Goal: Information Seeking & Learning: Check status

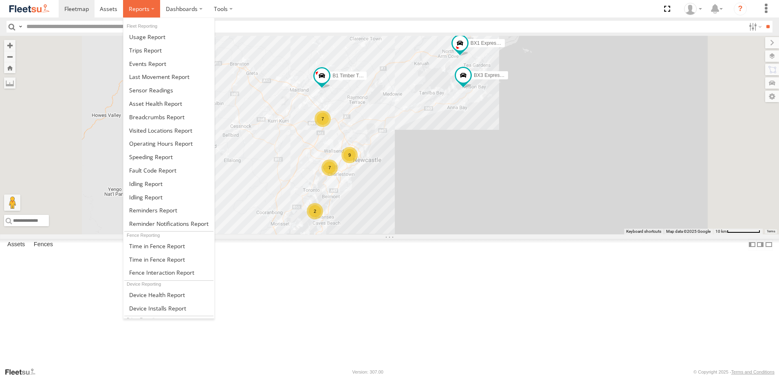
click at [138, 9] on span at bounding box center [139, 9] width 21 height 8
click at [150, 116] on span at bounding box center [156, 117] width 55 height 8
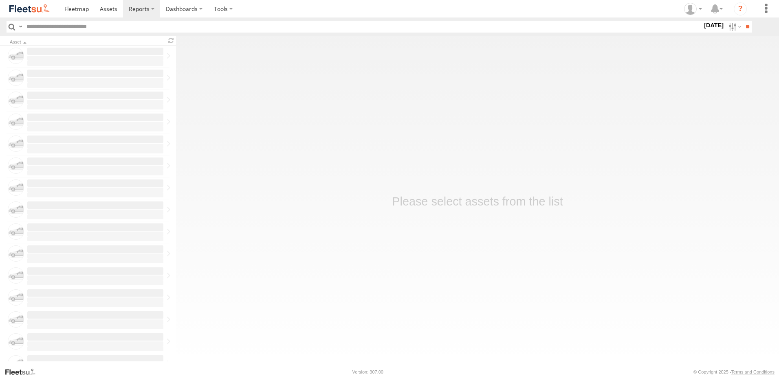
click at [702, 25] on label "[DATE]" at bounding box center [713, 25] width 23 height 9
click at [0, 0] on label at bounding box center [0, 0] width 0 height 0
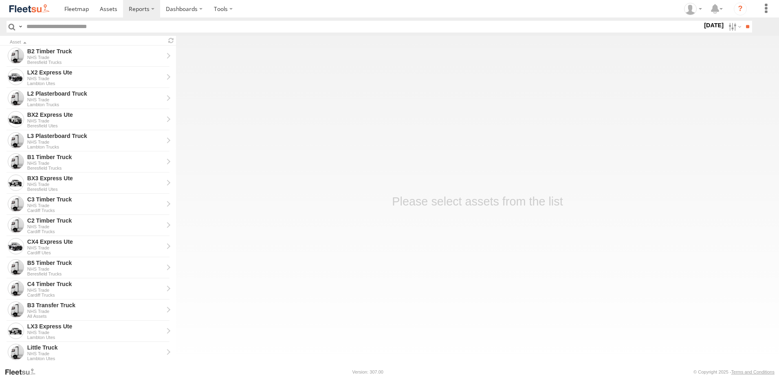
click at [0, 0] on span "NHS_Beresfield" at bounding box center [0, 0] width 0 height 0
click at [0, 0] on span "NHS_Cardiff" at bounding box center [0, 0] width 0 height 0
click at [0, 0] on span "NHS_Lambton" at bounding box center [0, 0] width 0 height 0
click at [0, 0] on label at bounding box center [0, 0] width 0 height 0
click at [745, 26] on input "**" at bounding box center [747, 27] width 9 height 12
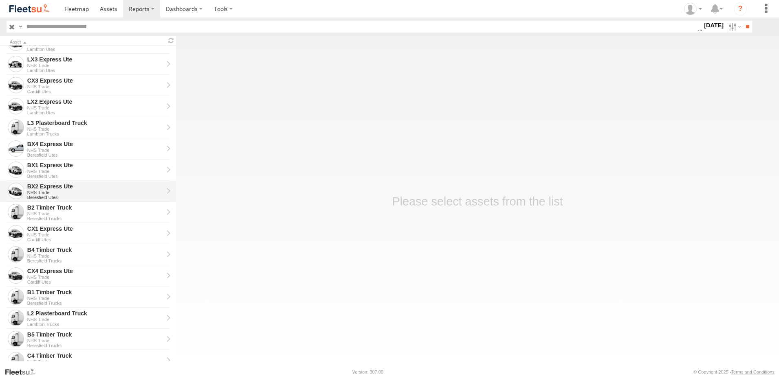
scroll to position [122, 0]
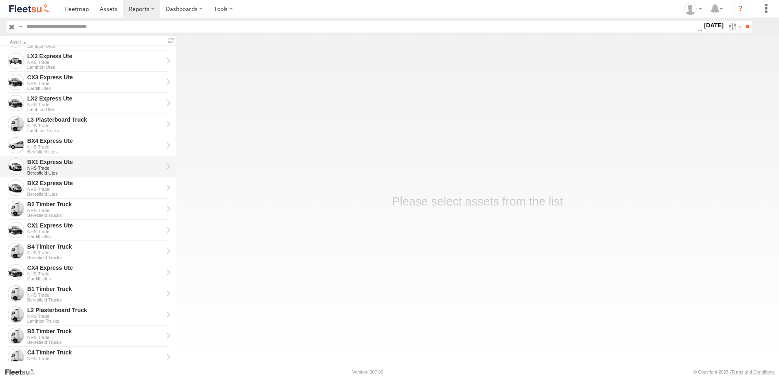
click at [42, 165] on div "BX1 Express Ute" at bounding box center [95, 161] width 136 height 7
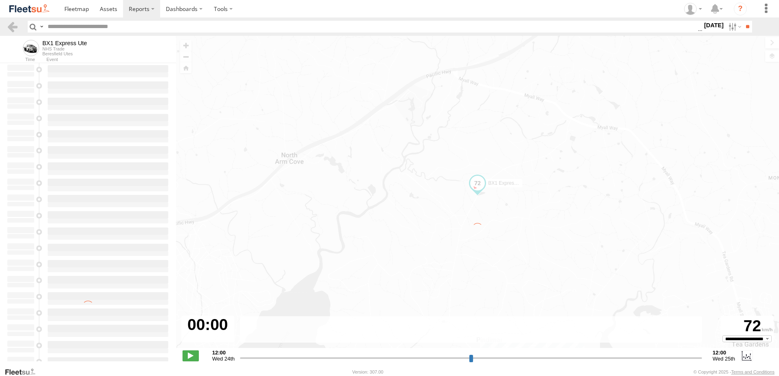
type input "**********"
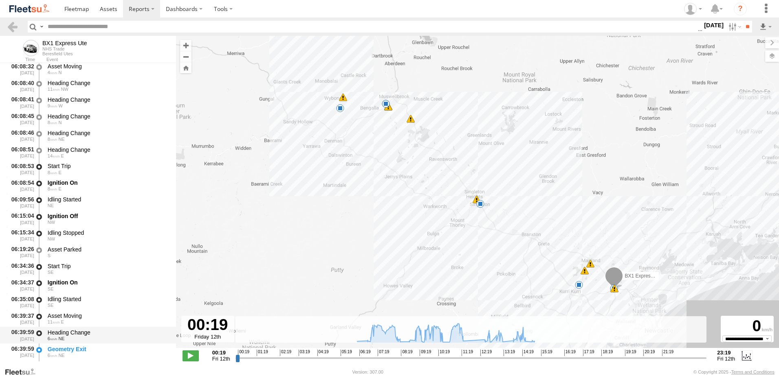
scroll to position [163, 0]
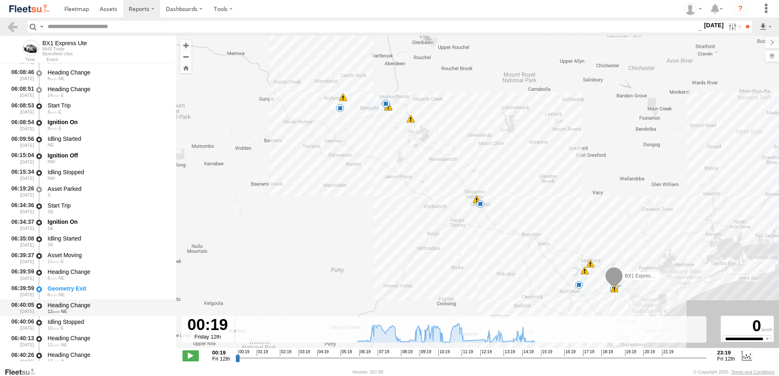
click at [68, 306] on div "Heading Change" at bounding box center [108, 305] width 121 height 7
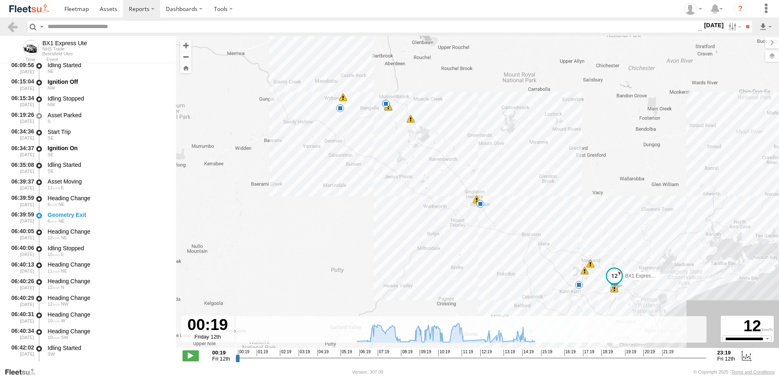
scroll to position [326, 0]
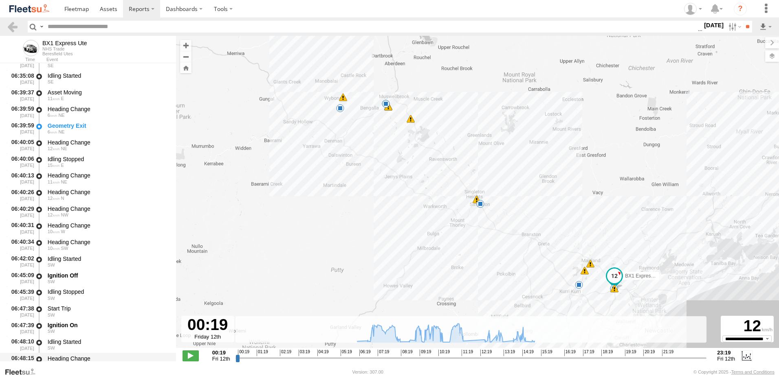
click at [65, 358] on div "Heading Change" at bounding box center [108, 358] width 121 height 7
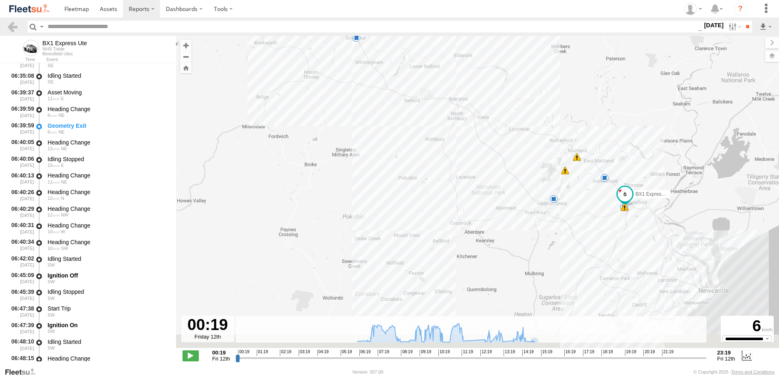
drag, startPoint x: 602, startPoint y: 281, endPoint x: 603, endPoint y: 160, distance: 120.6
click at [603, 160] on div "BX1 Express Ute 08:23 Fri 08:26 Fri 09:16 Fri 09:27 Fri 09:47 Fri 09:47 Fri 09:…" at bounding box center [477, 196] width 603 height 321
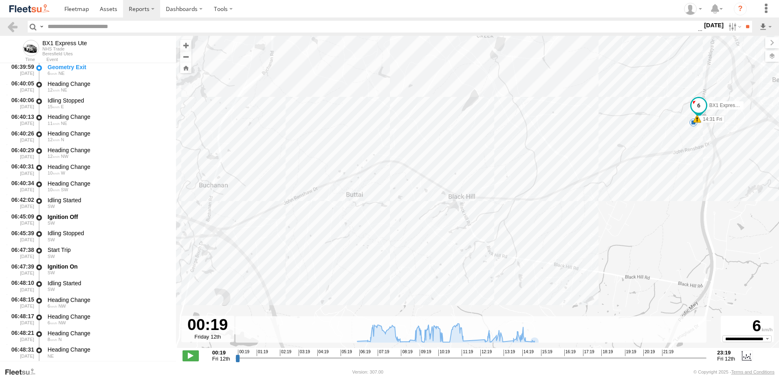
scroll to position [448, 0]
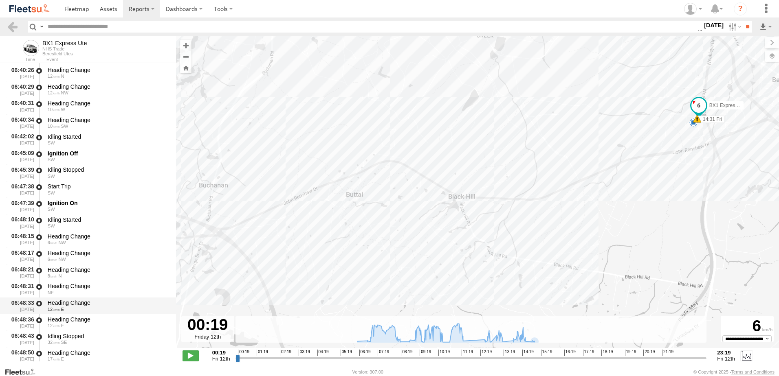
click at [74, 302] on div "Heading Change" at bounding box center [108, 302] width 121 height 7
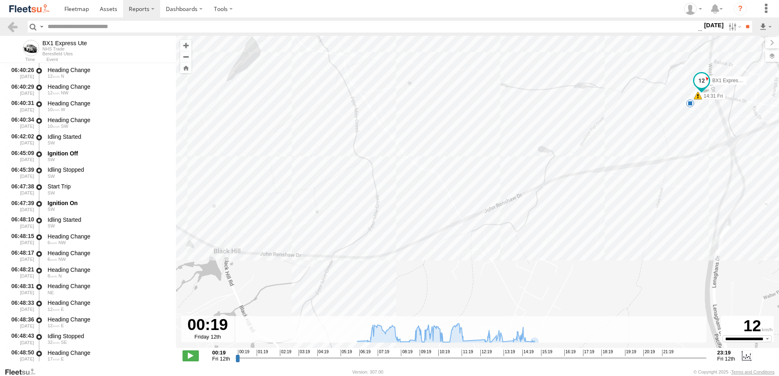
drag, startPoint x: 646, startPoint y: 132, endPoint x: 571, endPoint y: 143, distance: 76.6
click at [571, 143] on div "BX1 Express Ute 08:23 Fri 08:26 Fri 09:16 Fri 09:27 Fri 09:47 Fri 09:47 Fri 09:…" at bounding box center [477, 196] width 603 height 321
click at [11, 26] on link at bounding box center [13, 27] width 12 height 12
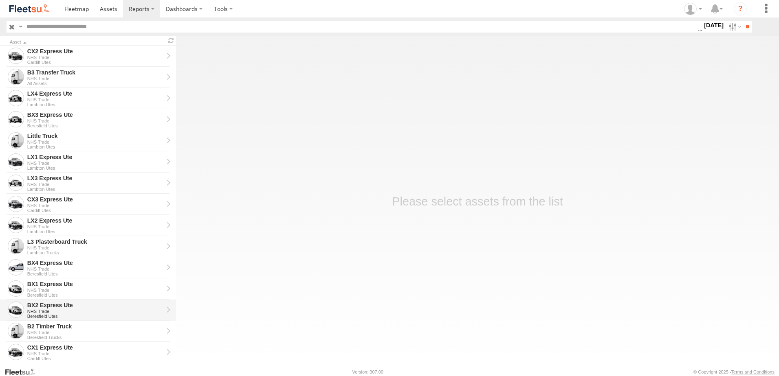
click at [40, 305] on div "BX2 Express Ute" at bounding box center [95, 305] width 136 height 7
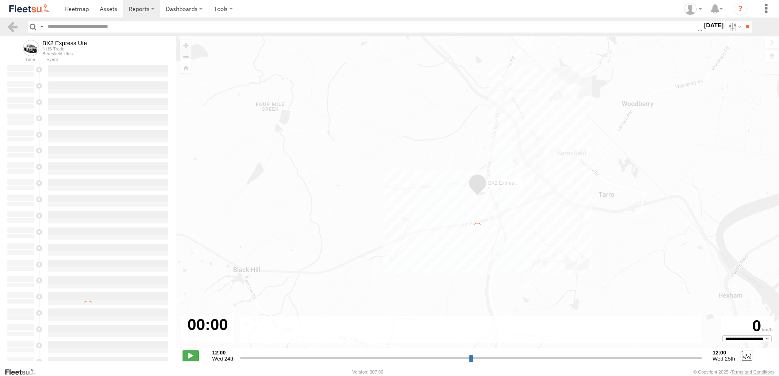
type input "**********"
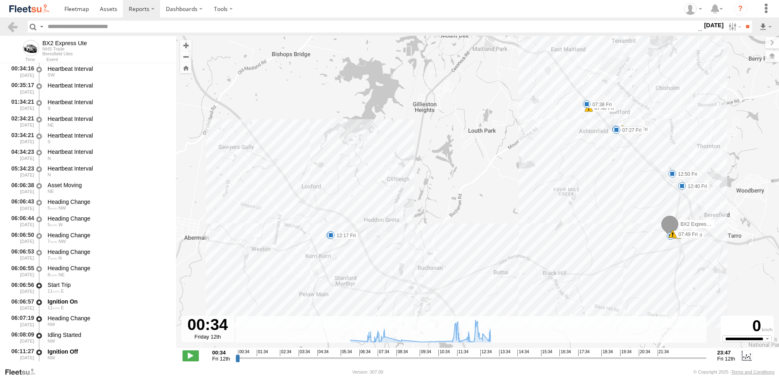
scroll to position [204, 0]
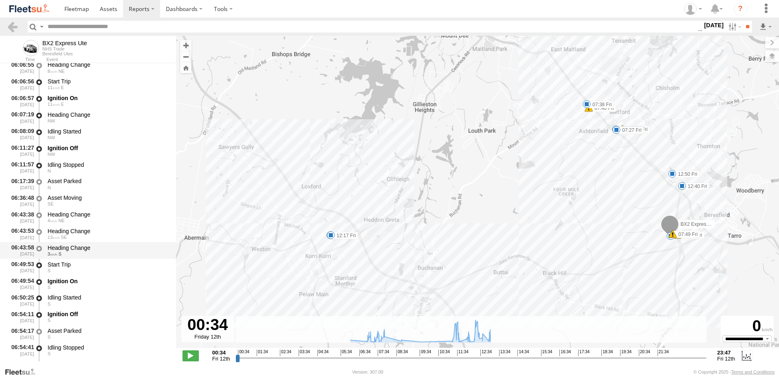
click at [77, 246] on div "Heading Change" at bounding box center [108, 247] width 121 height 7
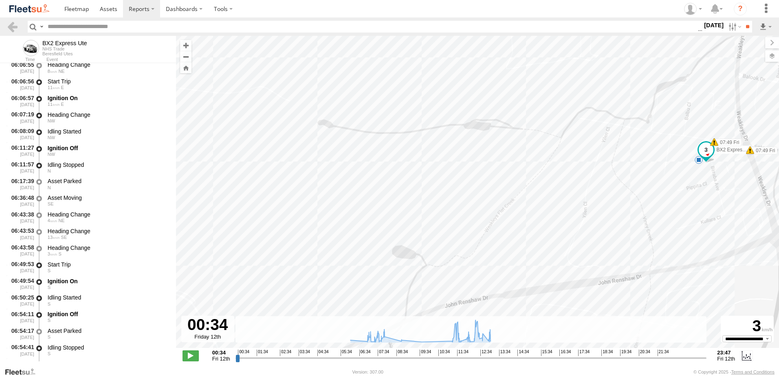
scroll to position [326, 0]
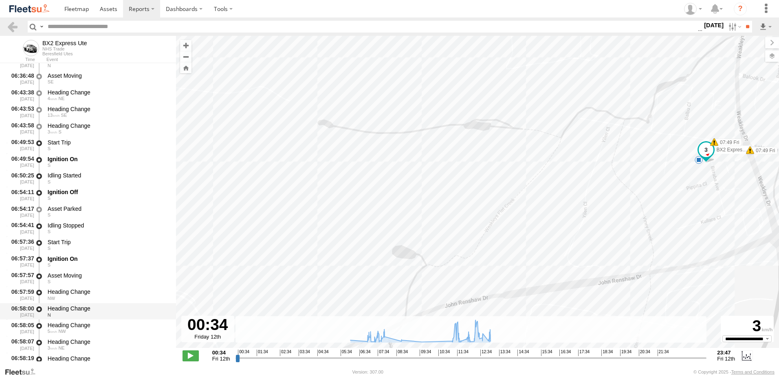
click at [65, 306] on div "Heading Change" at bounding box center [108, 308] width 121 height 7
click at [66, 328] on div "Heading Change" at bounding box center [108, 325] width 121 height 7
click at [67, 345] on div "Heading Change" at bounding box center [108, 342] width 121 height 7
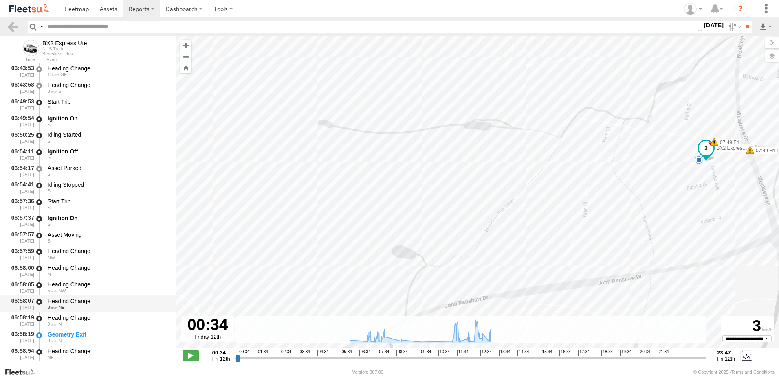
scroll to position [448, 0]
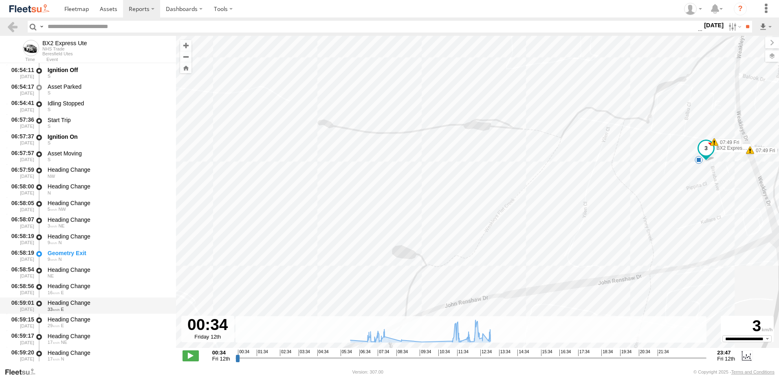
click at [75, 299] on div "Heading Change 33 E" at bounding box center [107, 306] width 123 height 15
click at [15, 25] on link at bounding box center [13, 27] width 12 height 12
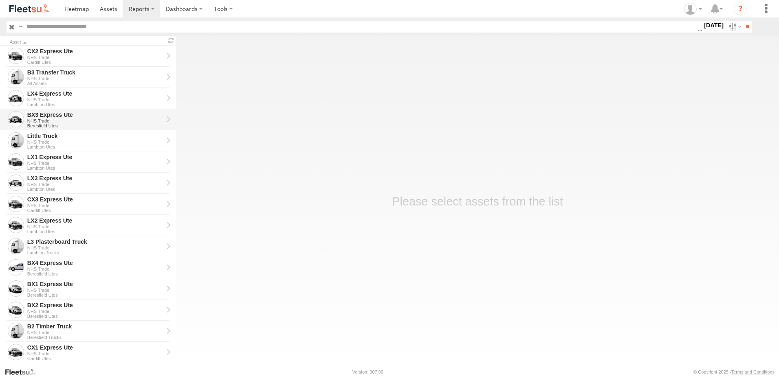
click at [43, 115] on div "BX3 Express Ute" at bounding box center [95, 114] width 136 height 7
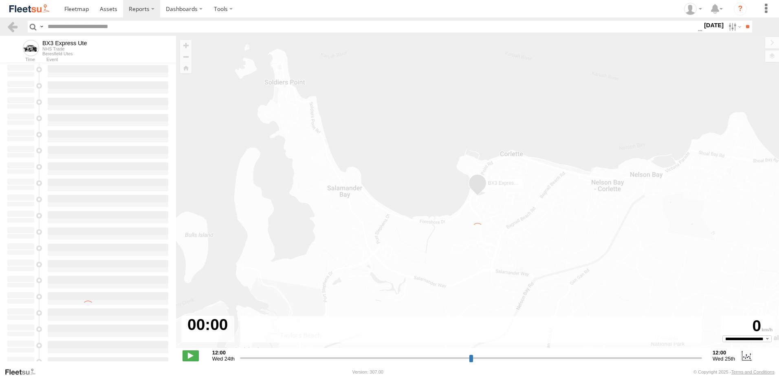
type input "**********"
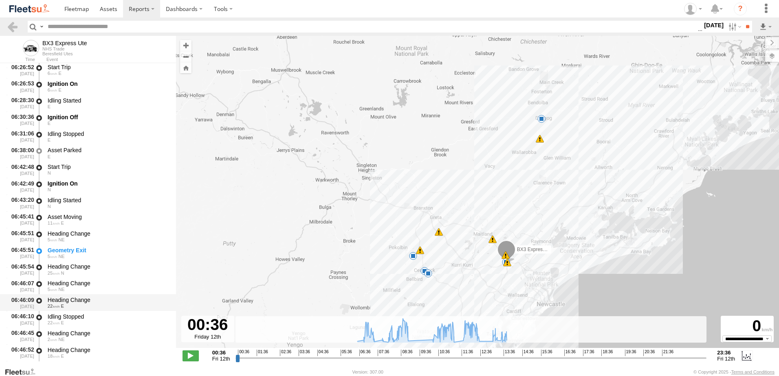
scroll to position [326, 0]
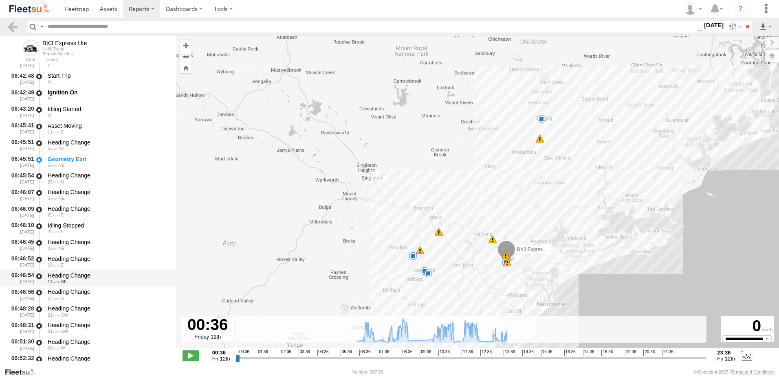
click at [63, 276] on div "Heading Change" at bounding box center [108, 275] width 121 height 7
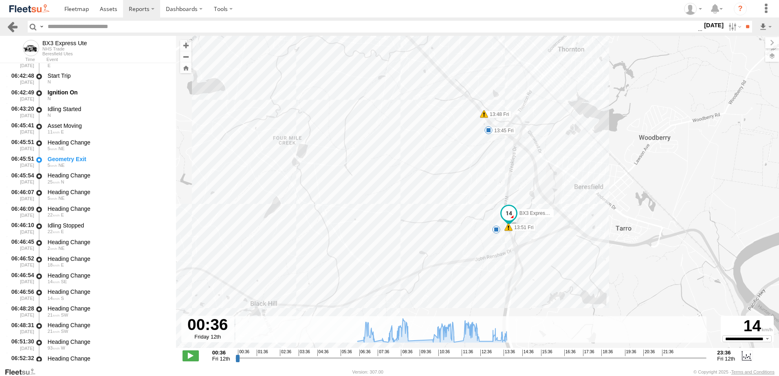
click at [10, 25] on link at bounding box center [13, 27] width 12 height 12
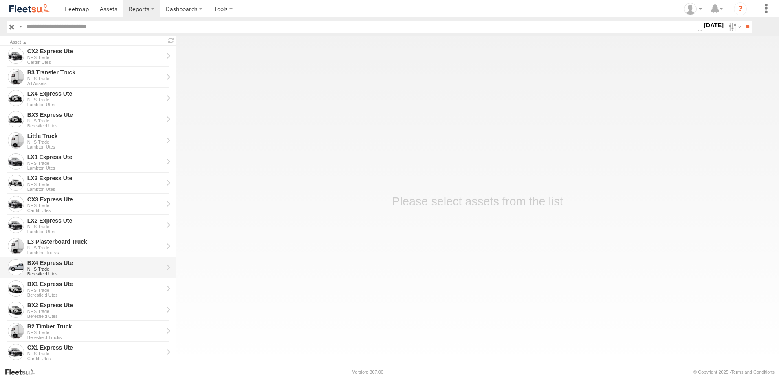
click at [40, 263] on div "BX4 Express Ute" at bounding box center [95, 262] width 136 height 7
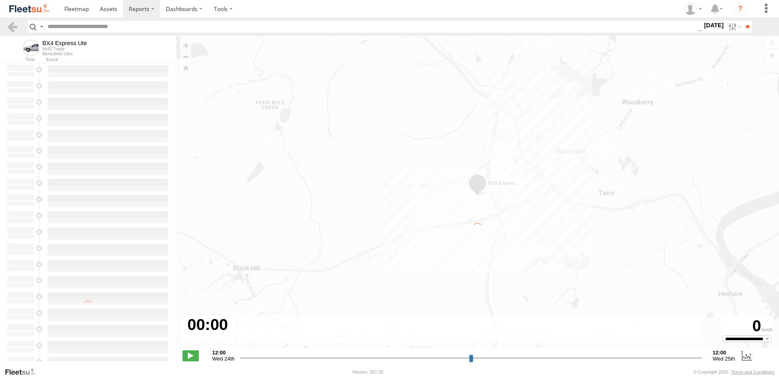
type input "**********"
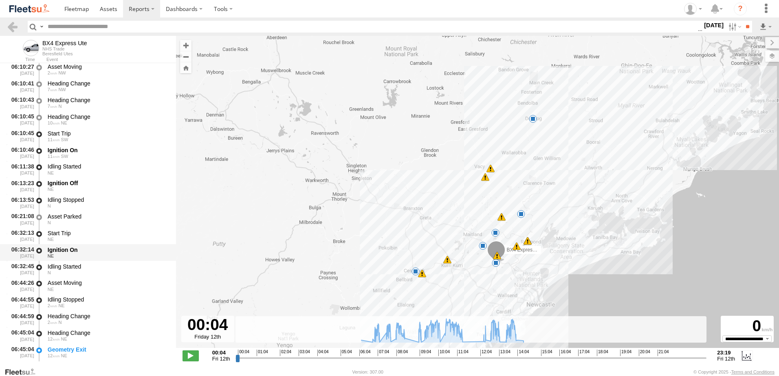
scroll to position [163, 0]
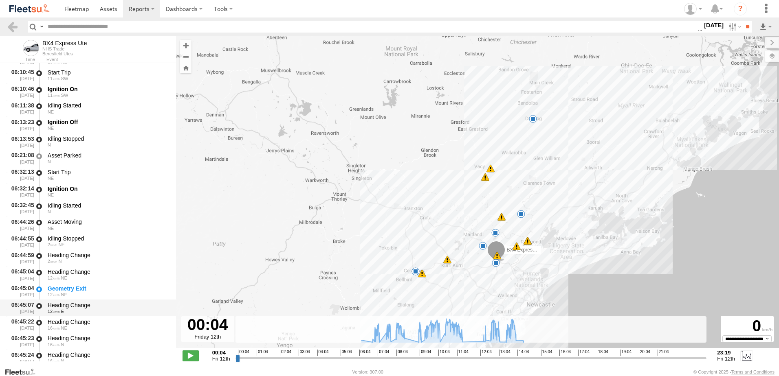
click at [62, 304] on div "Heading Change" at bounding box center [108, 305] width 121 height 7
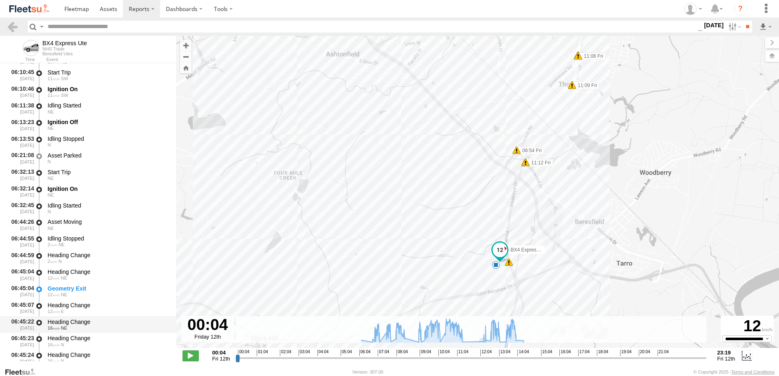
scroll to position [204, 0]
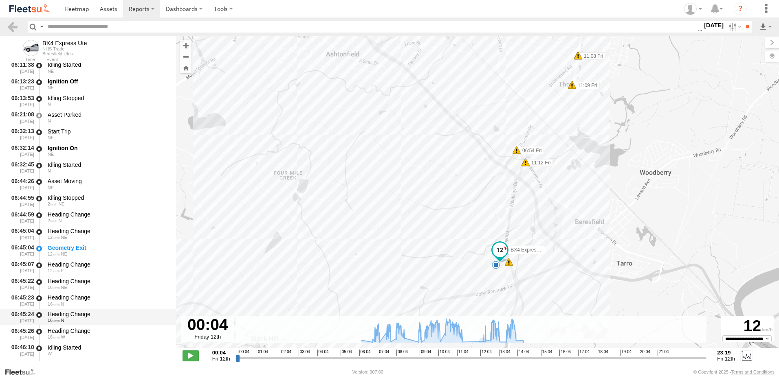
click at [71, 313] on div "Heading Change" at bounding box center [108, 314] width 121 height 7
click at [12, 26] on link at bounding box center [13, 27] width 12 height 12
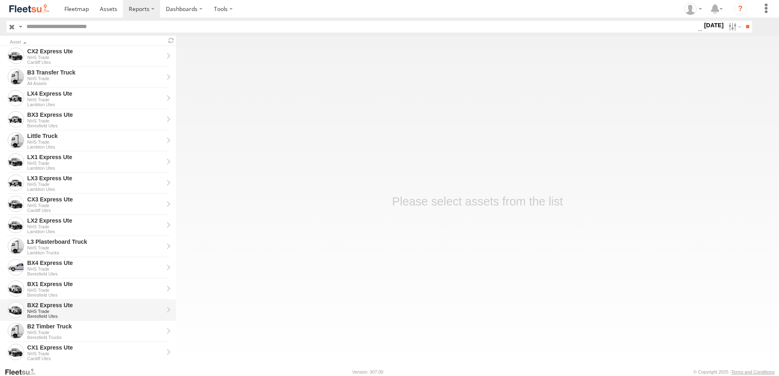
scroll to position [122, 0]
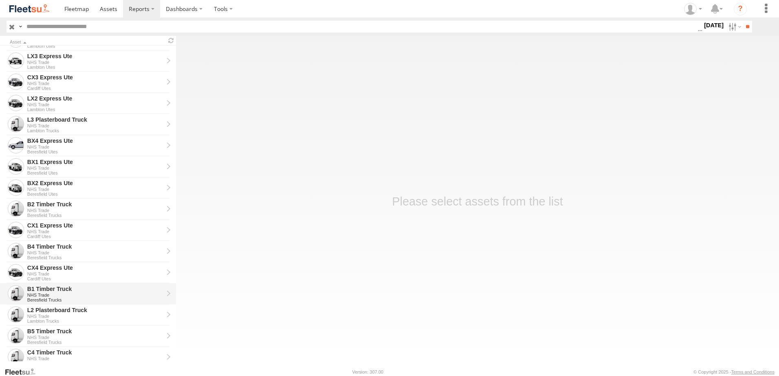
click at [51, 288] on div "B1 Timber Truck" at bounding box center [95, 289] width 136 height 7
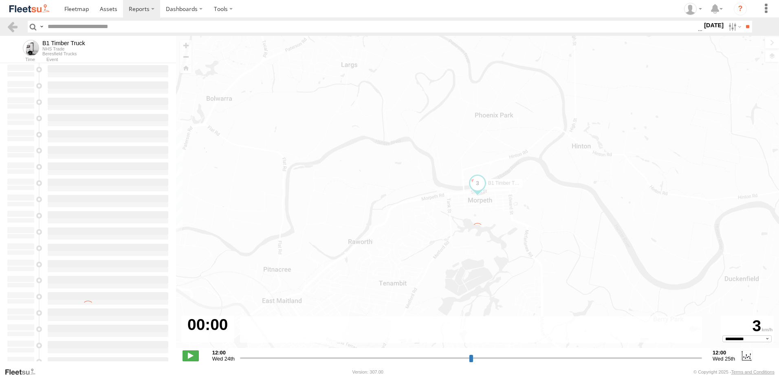
type input "**********"
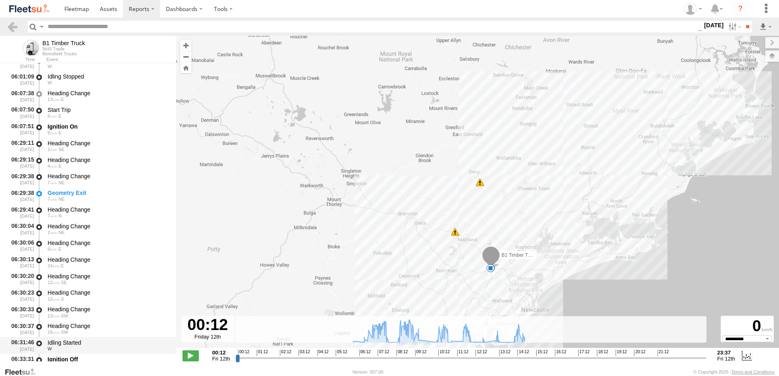
scroll to position [407, 0]
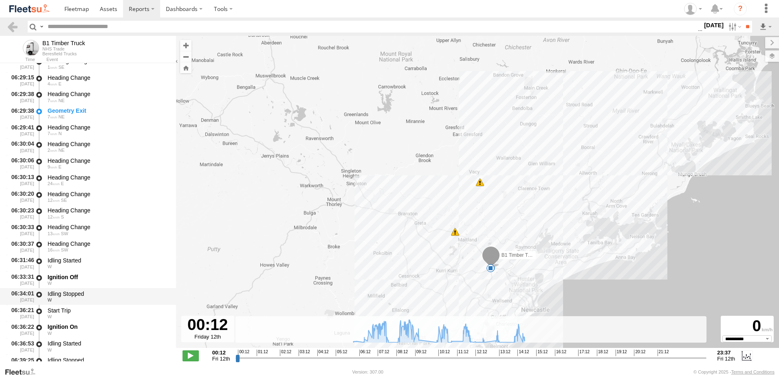
click at [71, 293] on div "Idling Stopped" at bounding box center [108, 293] width 121 height 7
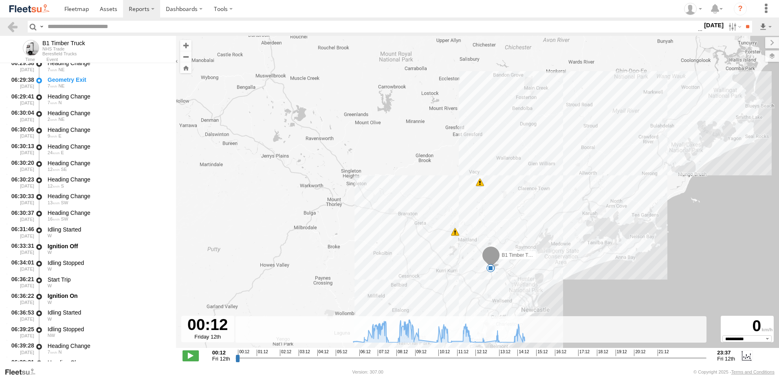
scroll to position [530, 0]
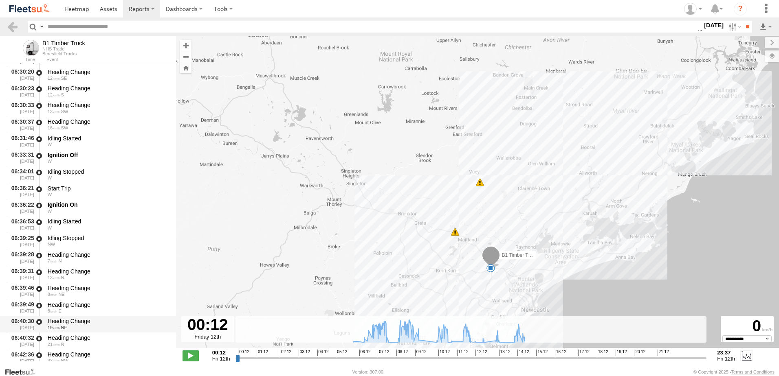
click at [68, 318] on div "Heading Change" at bounding box center [108, 321] width 121 height 7
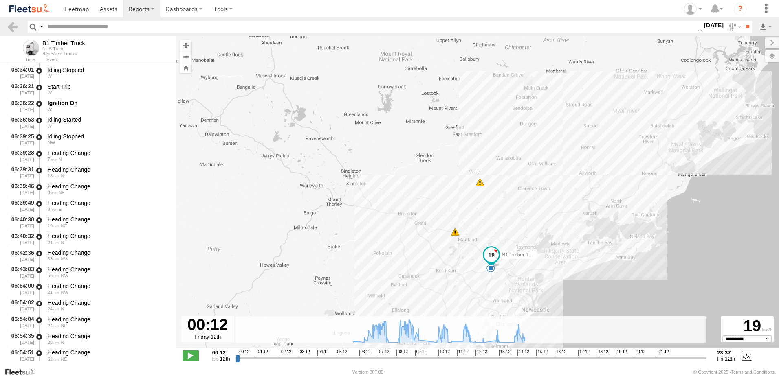
scroll to position [692, 0]
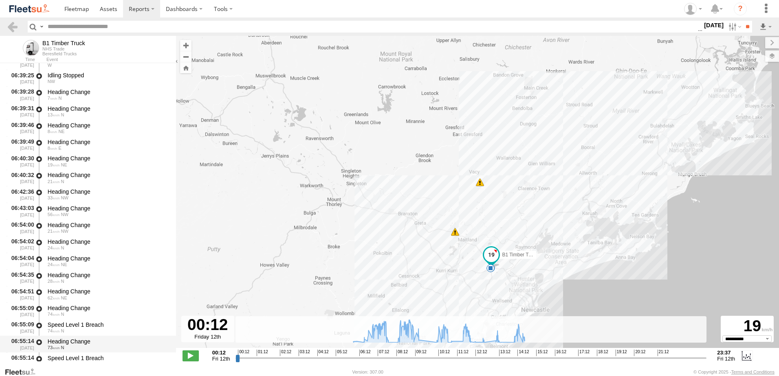
click at [75, 340] on div "Heading Change" at bounding box center [108, 341] width 121 height 7
click at [15, 23] on link at bounding box center [13, 27] width 12 height 12
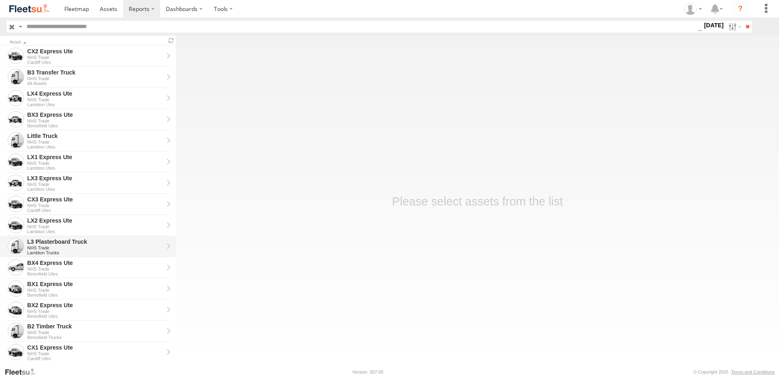
scroll to position [122, 0]
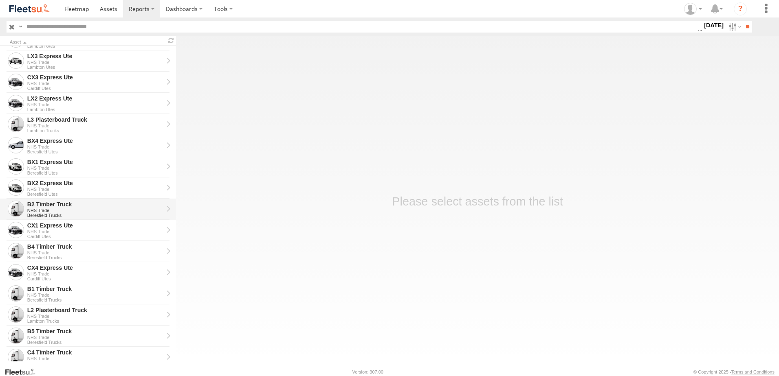
click at [44, 202] on div "B2 Timber Truck" at bounding box center [95, 204] width 136 height 7
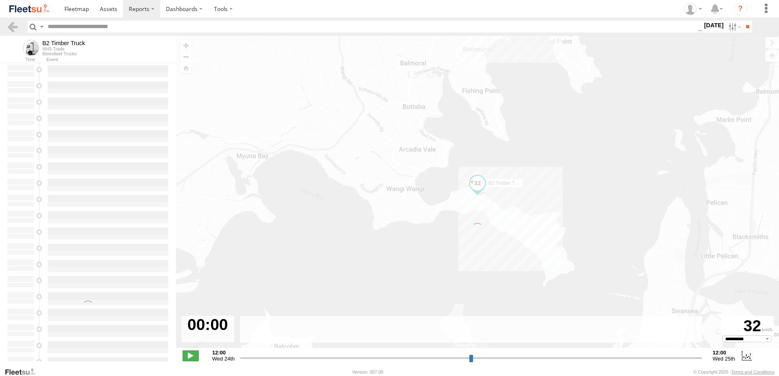
type input "**********"
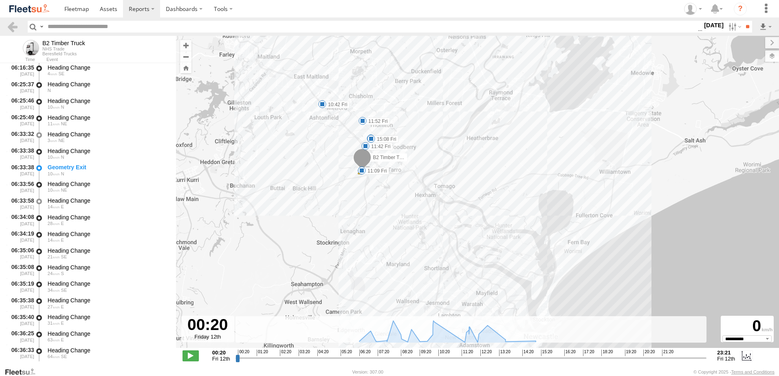
scroll to position [407, 0]
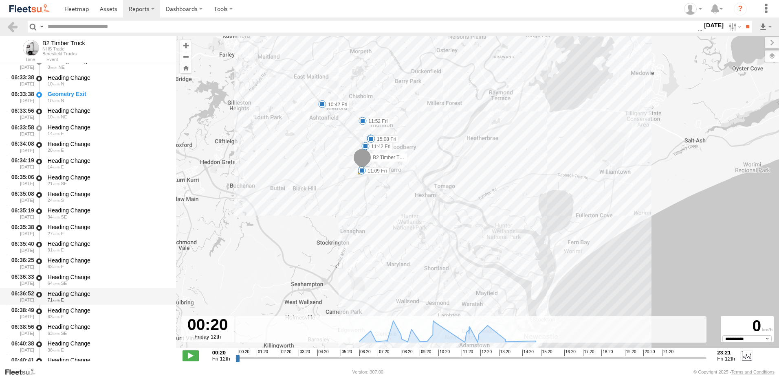
click at [81, 290] on div "Heading Change" at bounding box center [108, 293] width 121 height 7
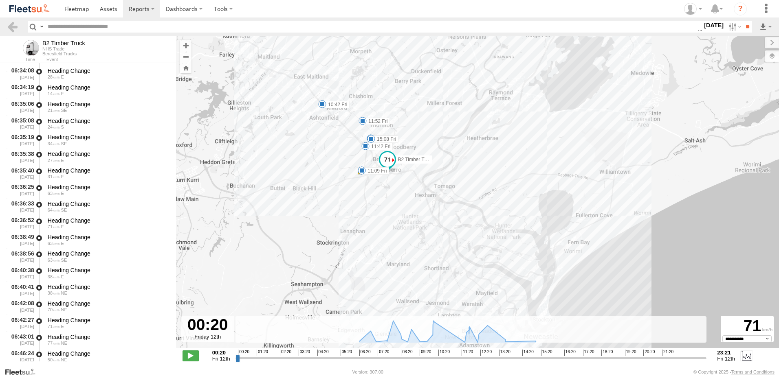
scroll to position [570, 0]
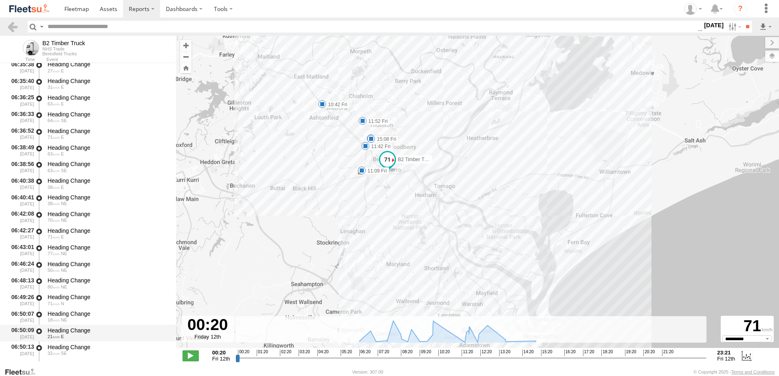
click at [62, 328] on div "Heading Change" at bounding box center [108, 330] width 121 height 7
click at [12, 24] on link at bounding box center [13, 27] width 12 height 12
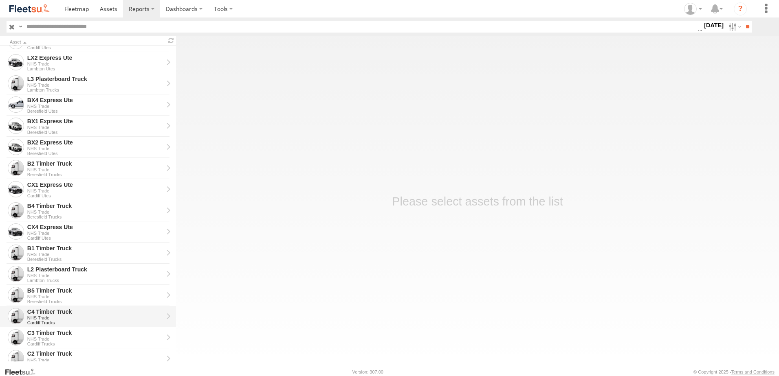
scroll to position [184, 0]
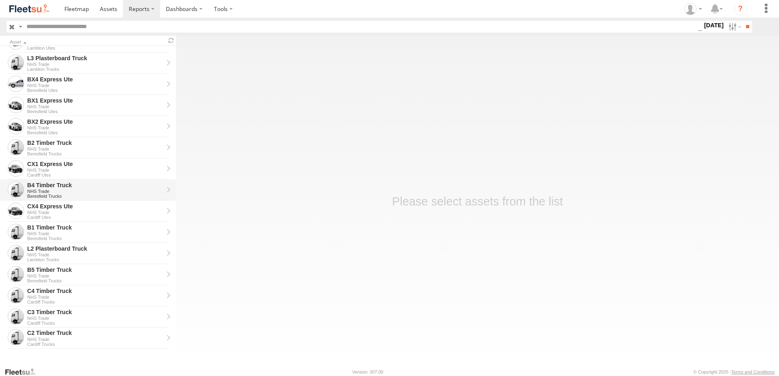
click at [45, 188] on div "B4 Timber Truck" at bounding box center [95, 185] width 136 height 7
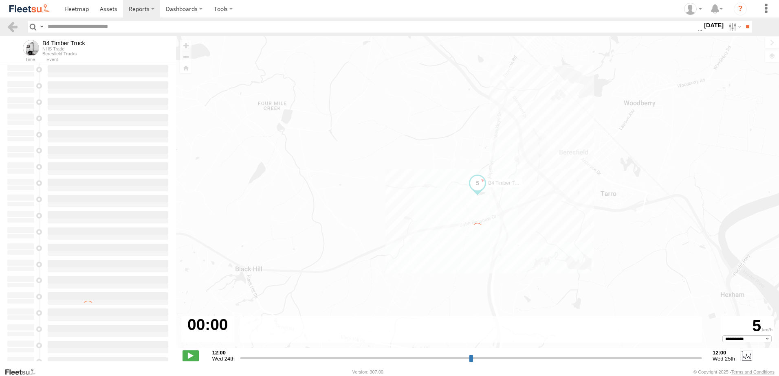
type input "**********"
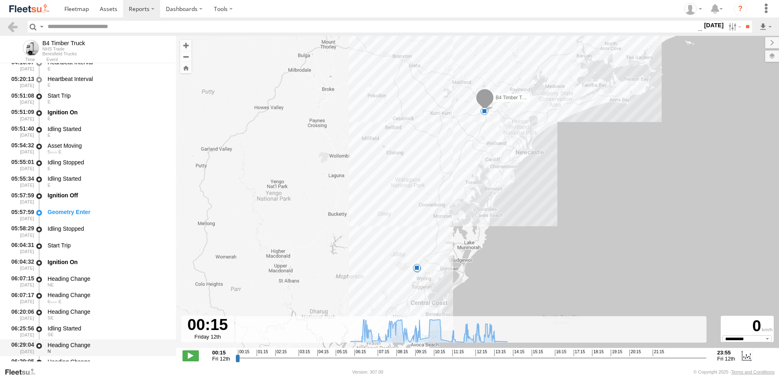
scroll to position [163, 0]
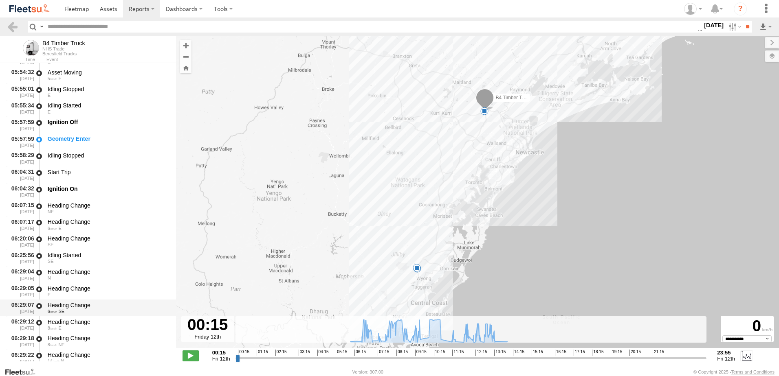
click at [66, 302] on div "Heading Change" at bounding box center [108, 305] width 121 height 7
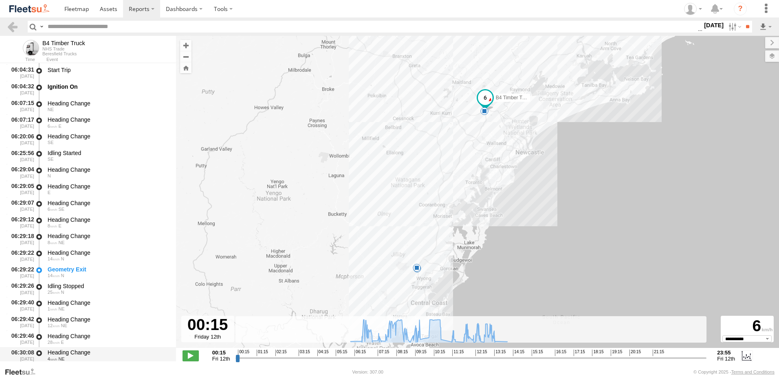
scroll to position [326, 0]
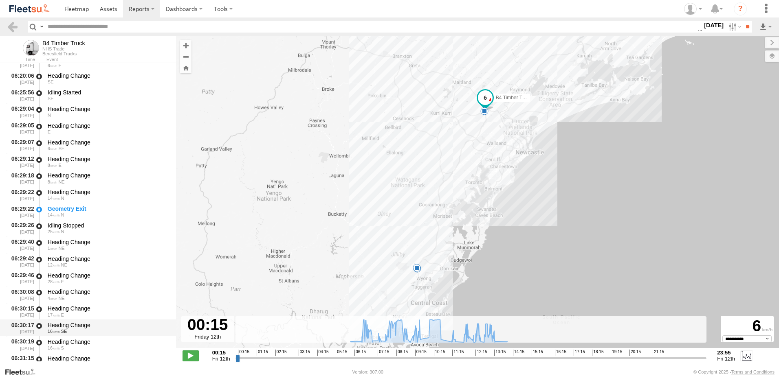
click at [72, 323] on div "Heading Change" at bounding box center [108, 325] width 121 height 7
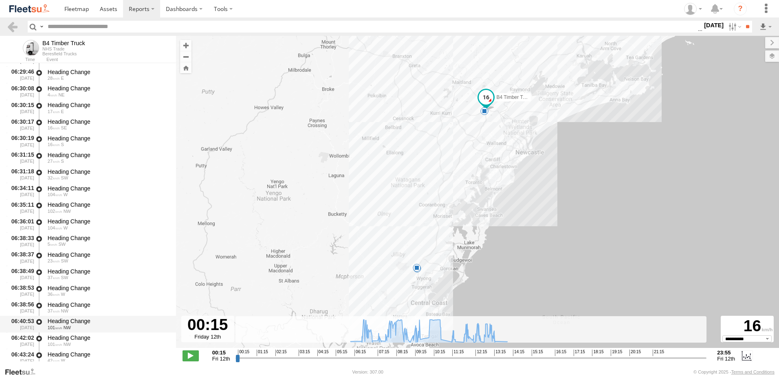
click at [80, 321] on div "Heading Change" at bounding box center [108, 321] width 121 height 7
click at [11, 26] on link at bounding box center [13, 27] width 12 height 12
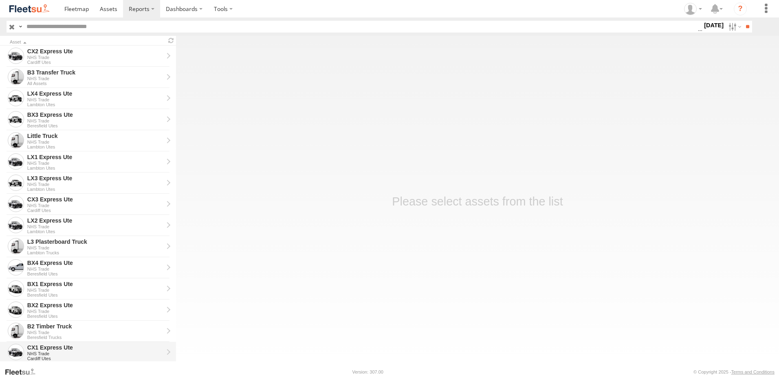
click at [37, 348] on div "CX1 Express Ute" at bounding box center [95, 347] width 136 height 7
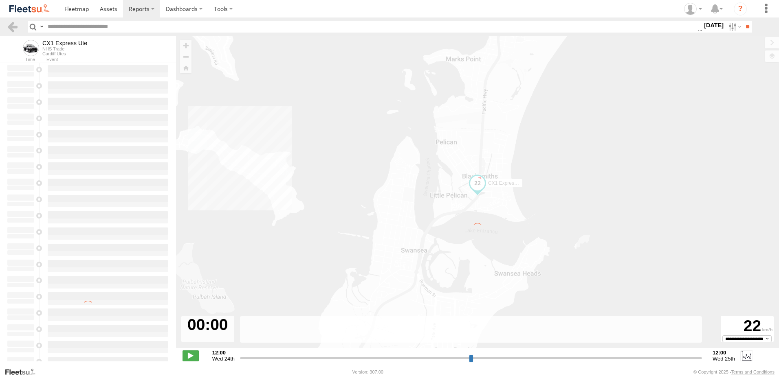
type input "**********"
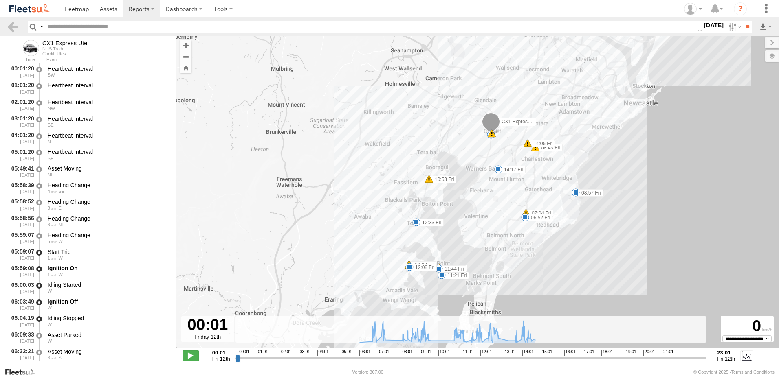
scroll to position [204, 0]
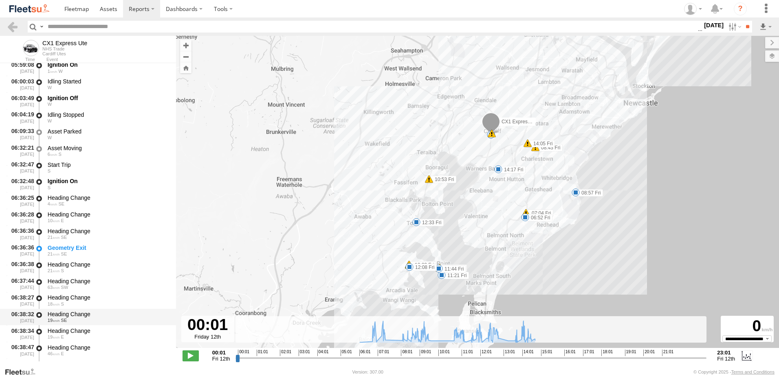
click at [64, 315] on div "Heading Change" at bounding box center [108, 314] width 121 height 7
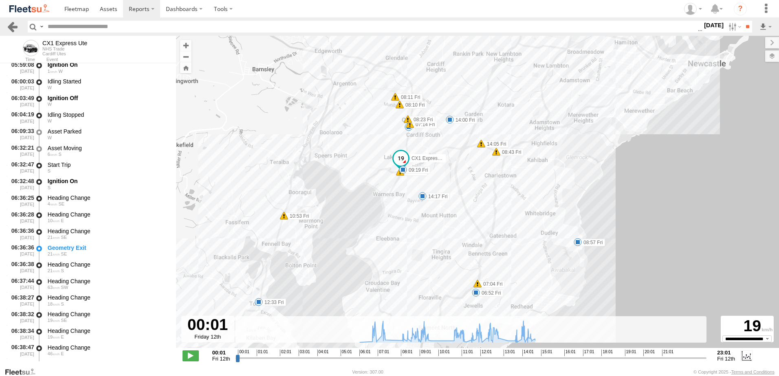
click at [9, 26] on link at bounding box center [13, 27] width 12 height 12
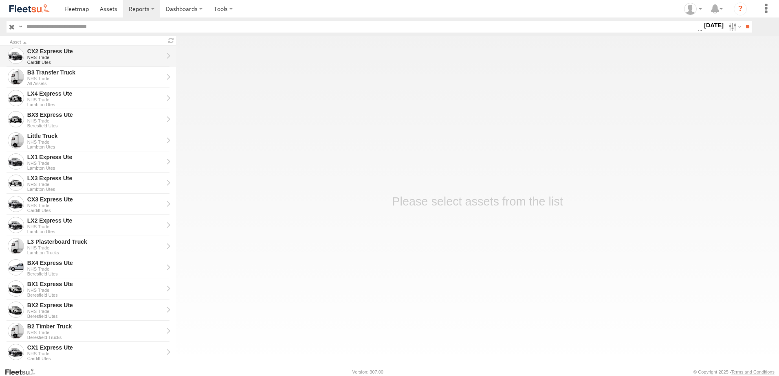
click at [48, 52] on div "CX2 Express Ute" at bounding box center [95, 51] width 136 height 7
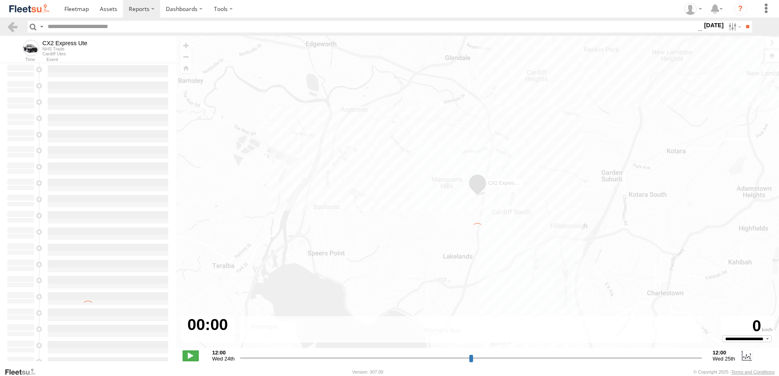
type input "**********"
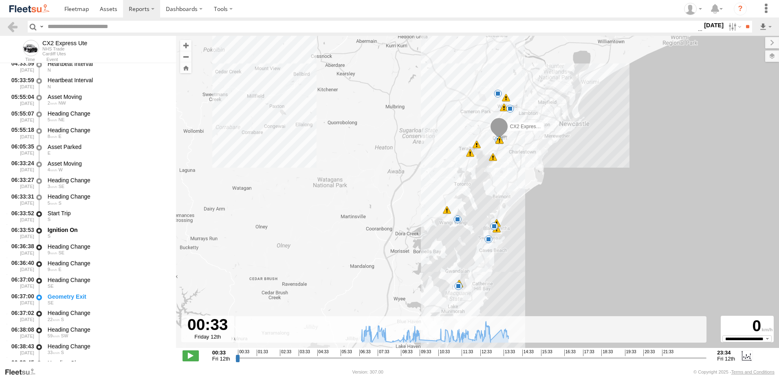
scroll to position [163, 0]
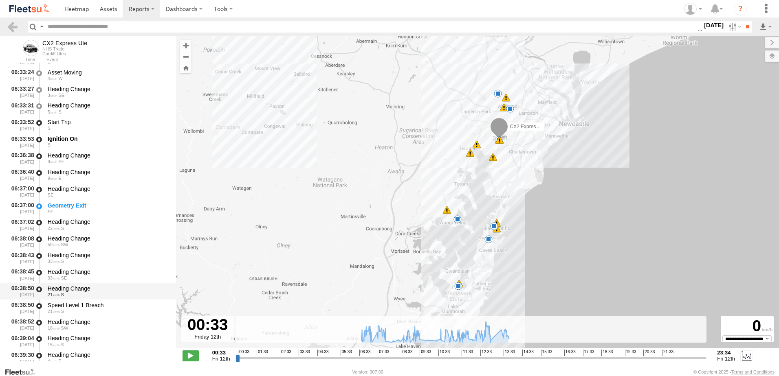
click at [72, 288] on div "Heading Change" at bounding box center [108, 288] width 121 height 7
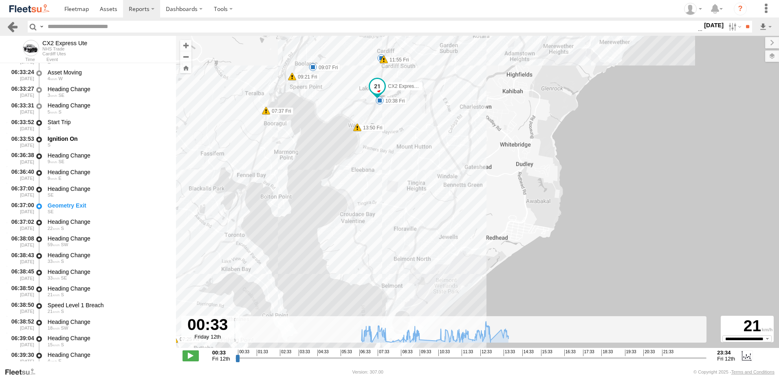
click at [15, 24] on link at bounding box center [13, 27] width 12 height 12
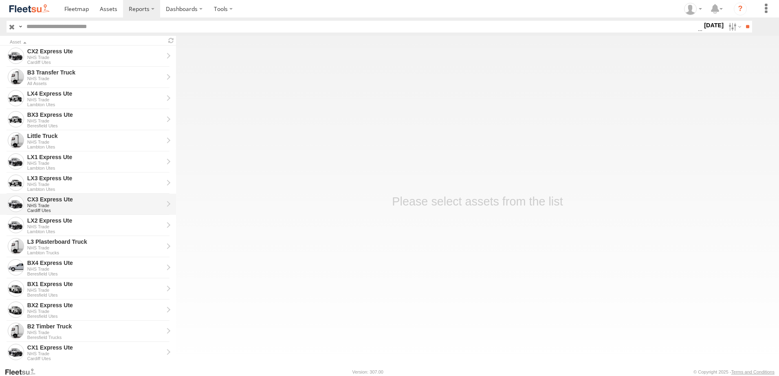
click at [48, 204] on div "NHS Trade" at bounding box center [95, 205] width 136 height 5
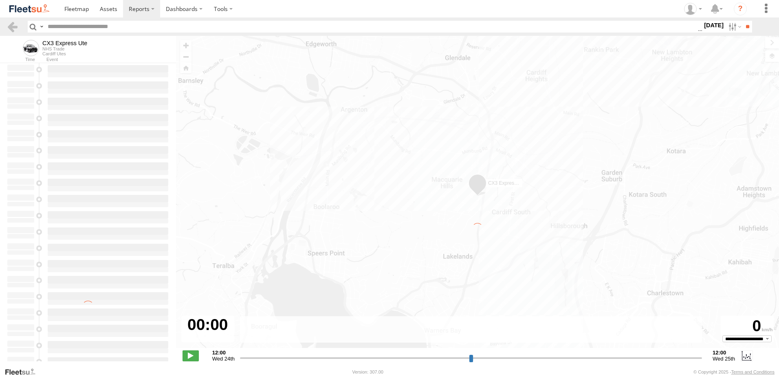
type input "**********"
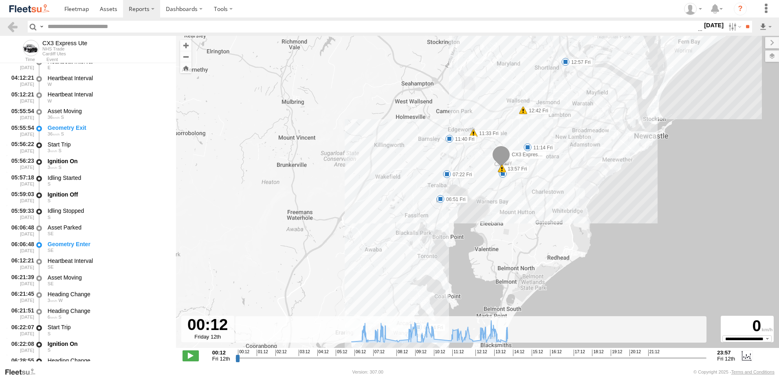
scroll to position [163, 0]
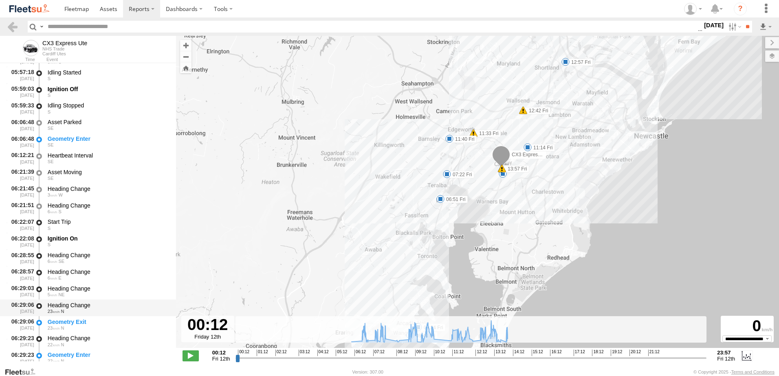
click at [80, 302] on div "Heading Change" at bounding box center [108, 305] width 121 height 7
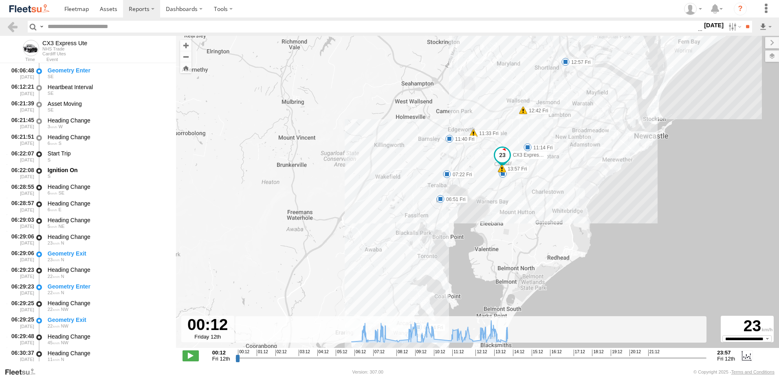
scroll to position [326, 0]
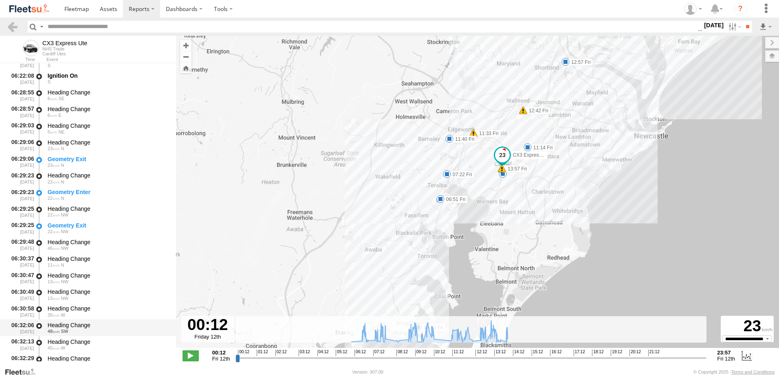
click at [74, 322] on div "Heading Change" at bounding box center [108, 325] width 121 height 7
click at [14, 26] on link at bounding box center [13, 27] width 12 height 12
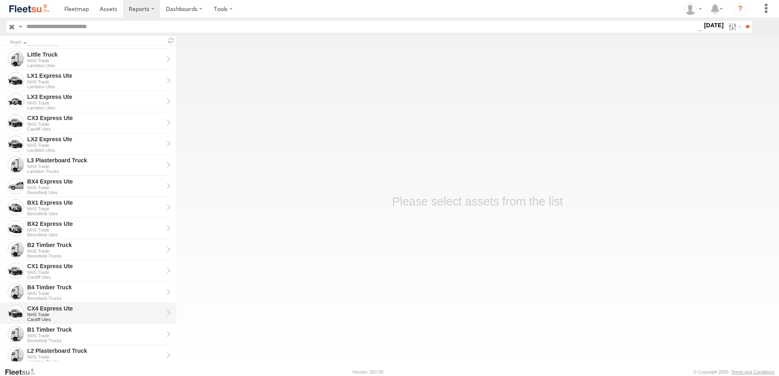
scroll to position [184, 0]
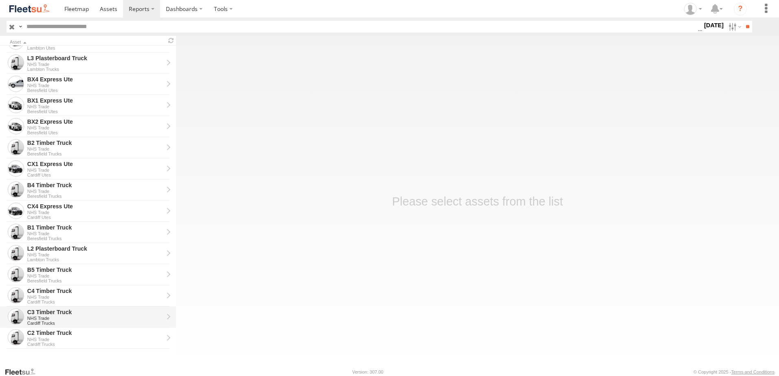
click at [45, 313] on div "C3 Timber Truck" at bounding box center [95, 312] width 136 height 7
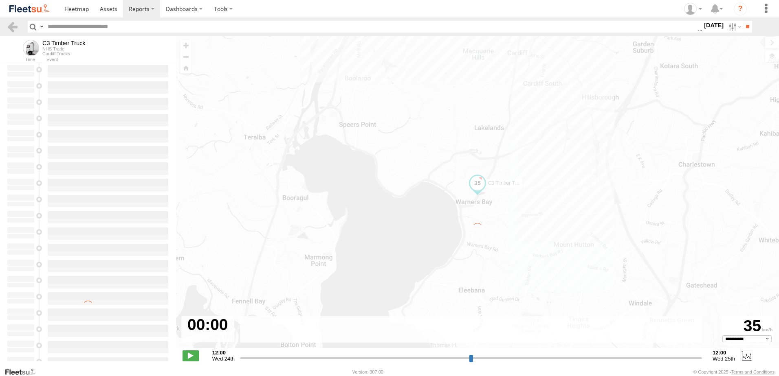
type input "**********"
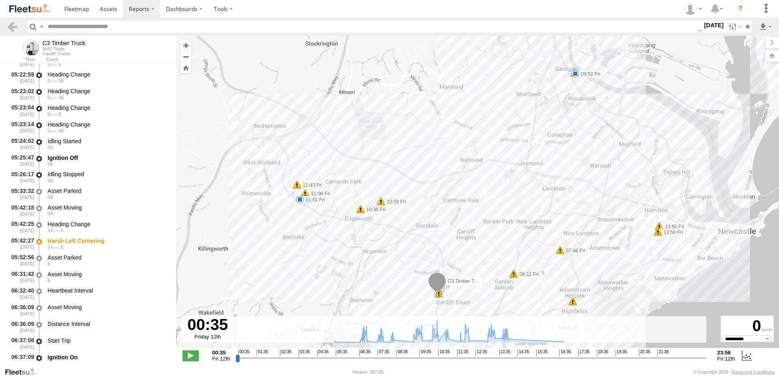
scroll to position [285, 0]
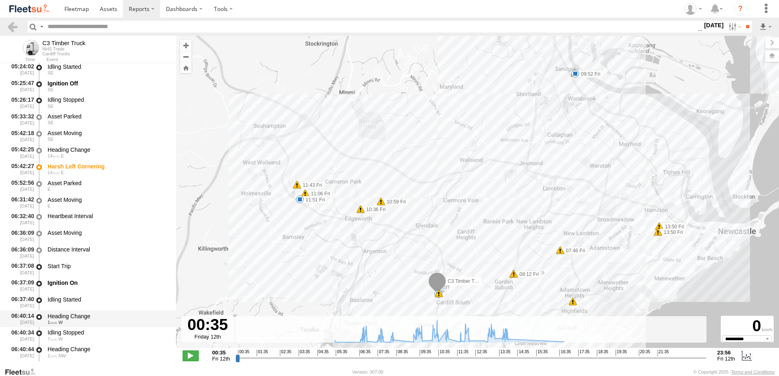
click at [72, 315] on div "Heading Change" at bounding box center [108, 316] width 121 height 7
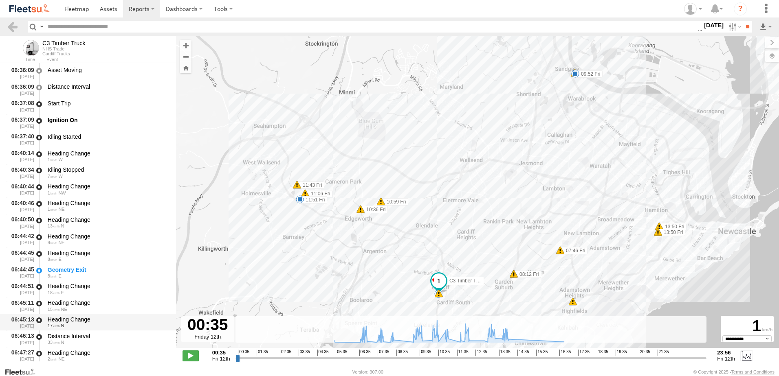
click at [79, 319] on div "Heading Change" at bounding box center [108, 319] width 121 height 7
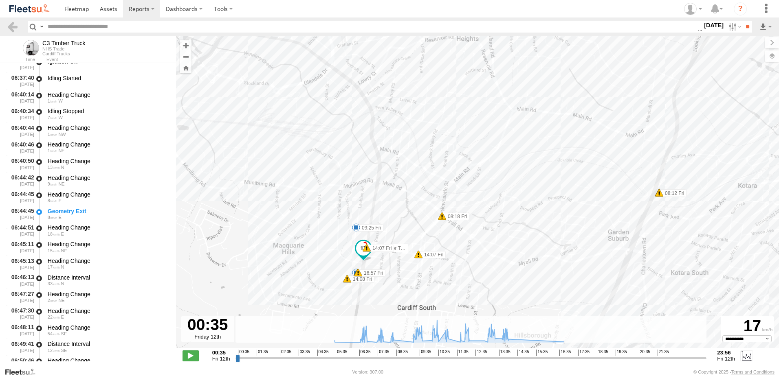
scroll to position [611, 0]
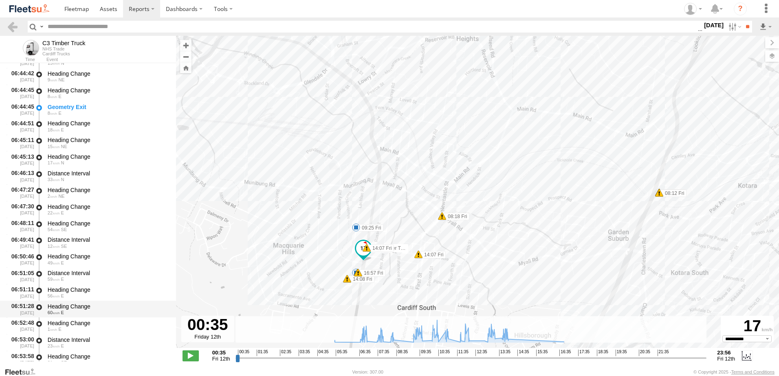
click at [71, 306] on div "Heading Change" at bounding box center [108, 306] width 121 height 7
click at [9, 26] on link at bounding box center [13, 27] width 12 height 12
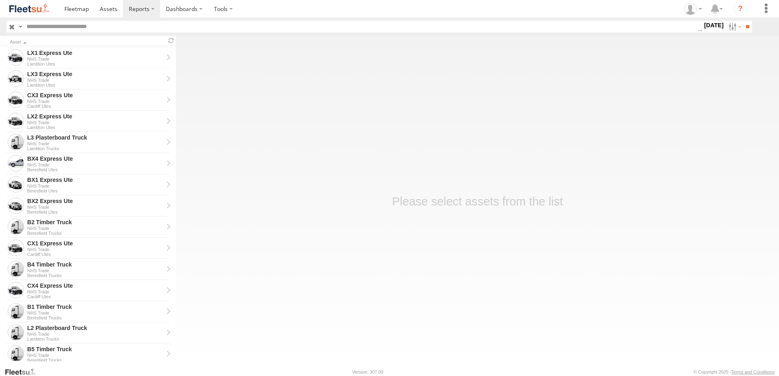
scroll to position [184, 0]
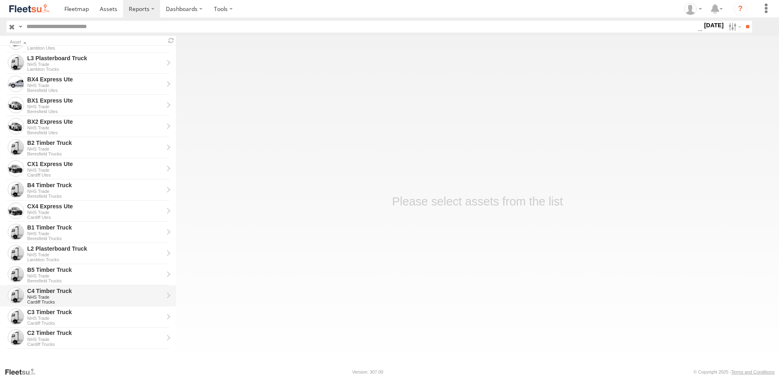
click at [46, 287] on div "C4 Timber Truck NHS Trade Cardiff Trucks" at bounding box center [95, 296] width 138 height 20
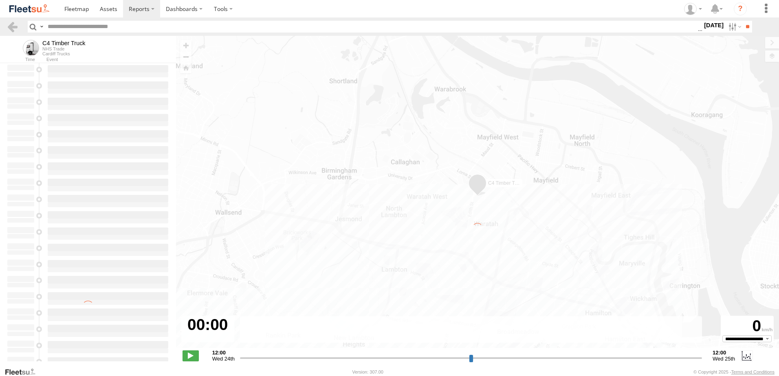
type input "**********"
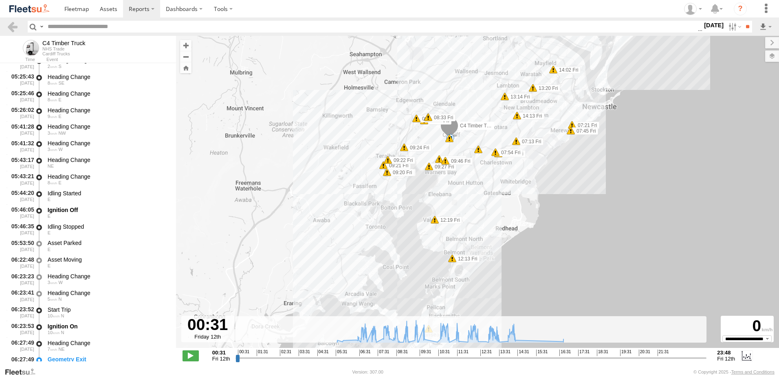
scroll to position [367, 0]
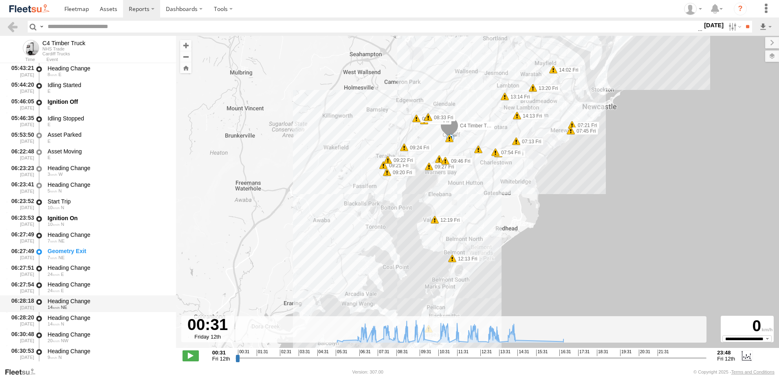
click at [64, 297] on div "Heading Change 14 NE" at bounding box center [107, 304] width 123 height 15
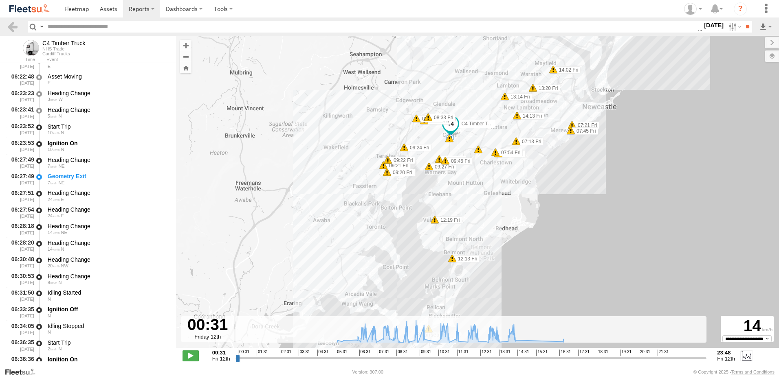
scroll to position [570, 0]
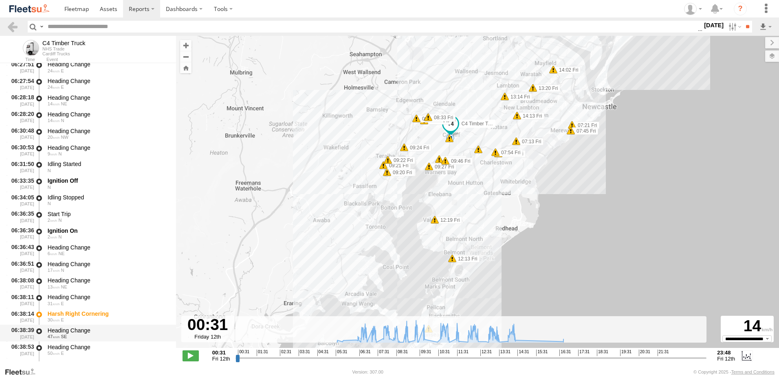
click at [67, 327] on div "Heading Change" at bounding box center [108, 330] width 121 height 7
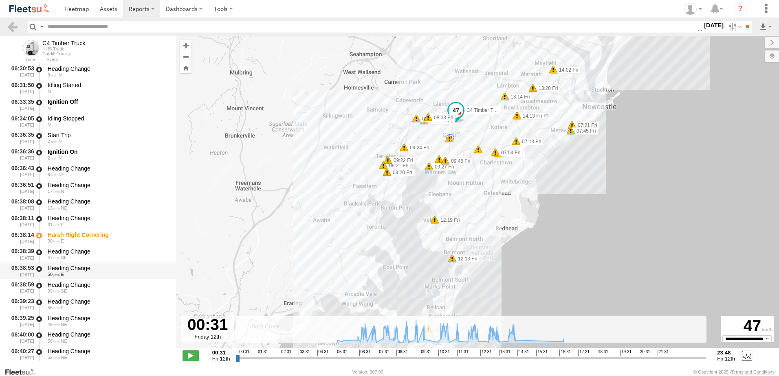
scroll to position [652, 0]
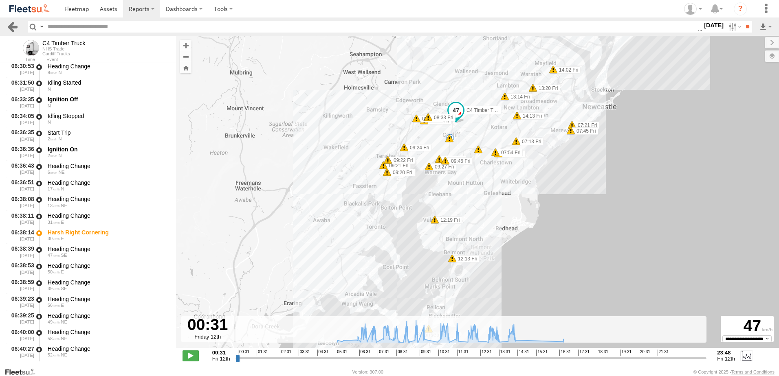
click at [11, 26] on link at bounding box center [13, 27] width 12 height 12
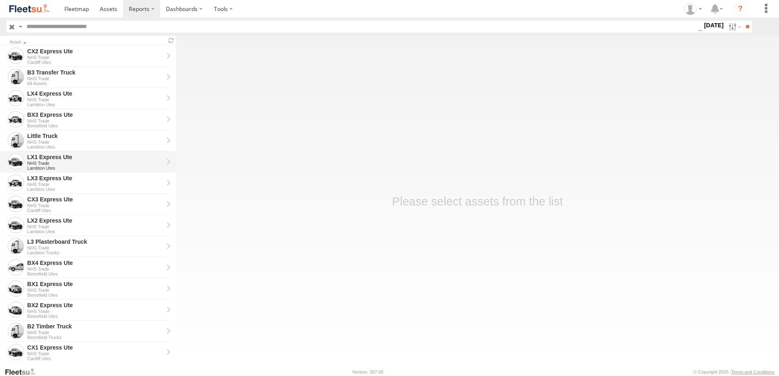
click at [47, 157] on div "LX1 Express Ute" at bounding box center [95, 157] width 136 height 7
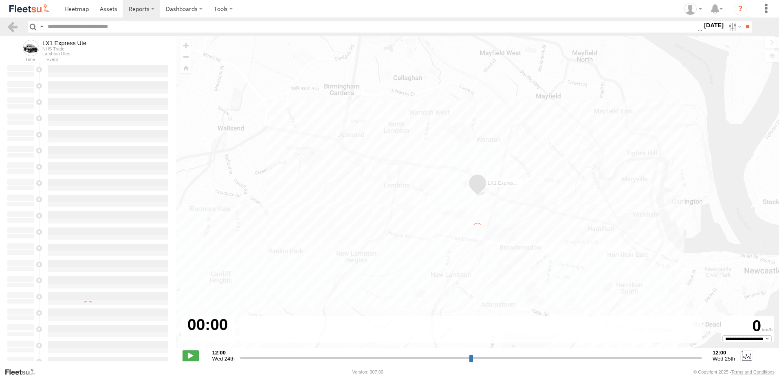
type input "**********"
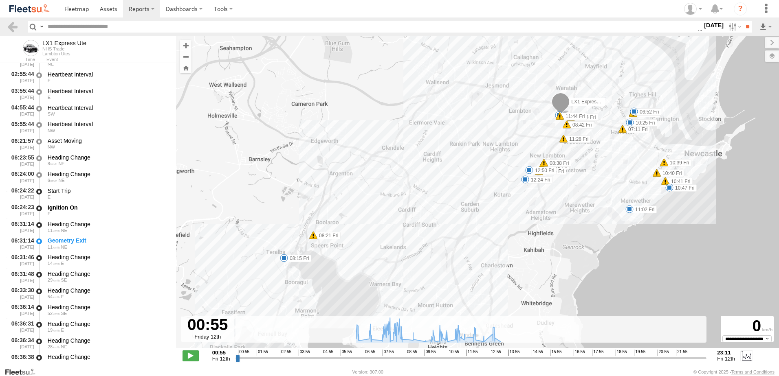
scroll to position [204, 0]
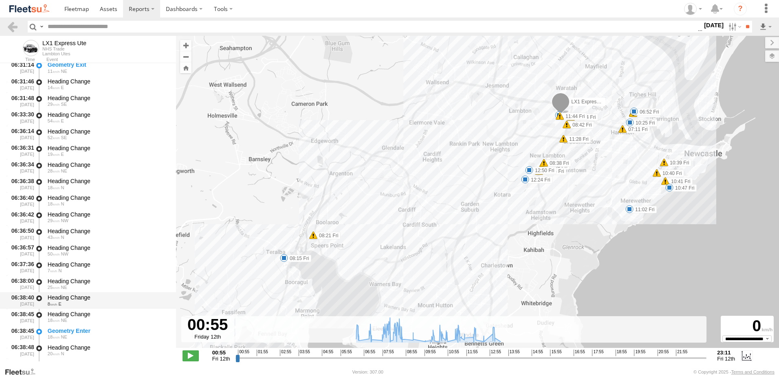
click at [68, 295] on div "Heading Change" at bounding box center [108, 297] width 121 height 7
click at [12, 22] on link at bounding box center [13, 27] width 12 height 12
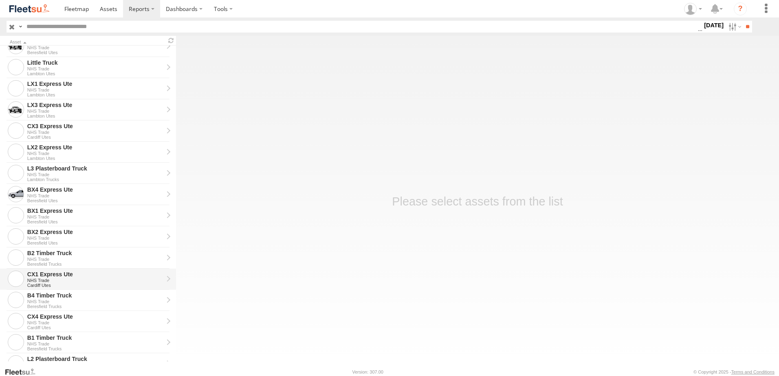
scroll to position [62, 0]
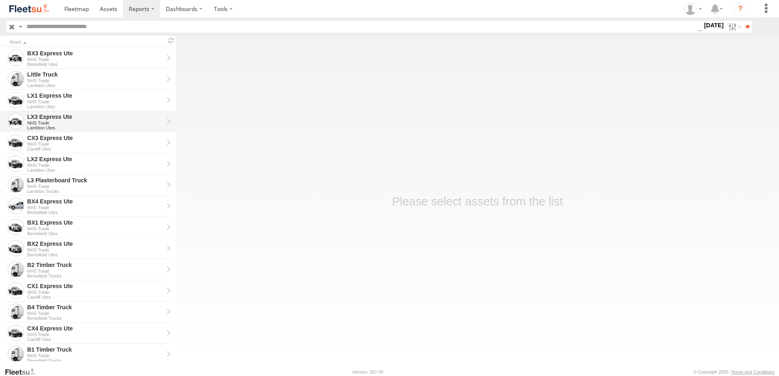
click at [47, 116] on div "LX3 Express Ute" at bounding box center [95, 116] width 136 height 7
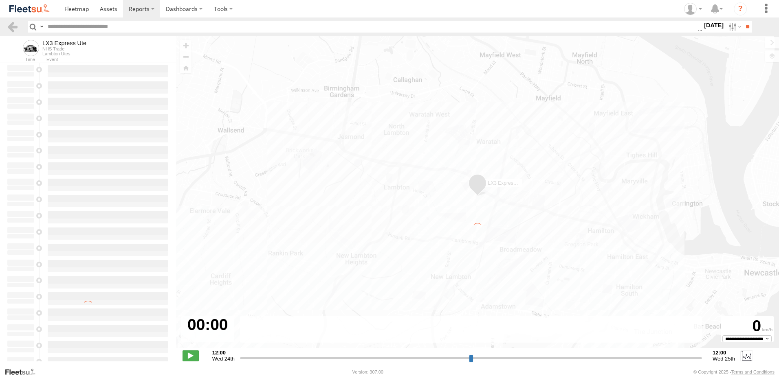
type input "**********"
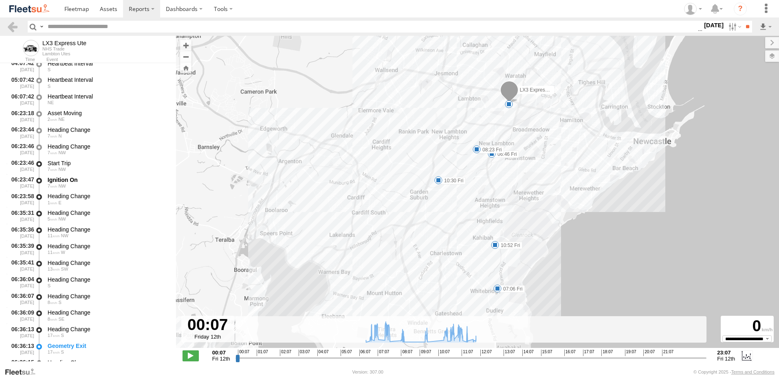
scroll to position [163, 0]
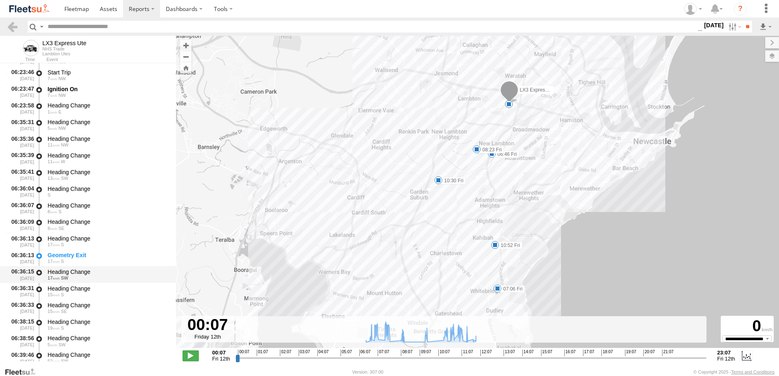
click at [79, 271] on div "Heading Change" at bounding box center [108, 271] width 121 height 7
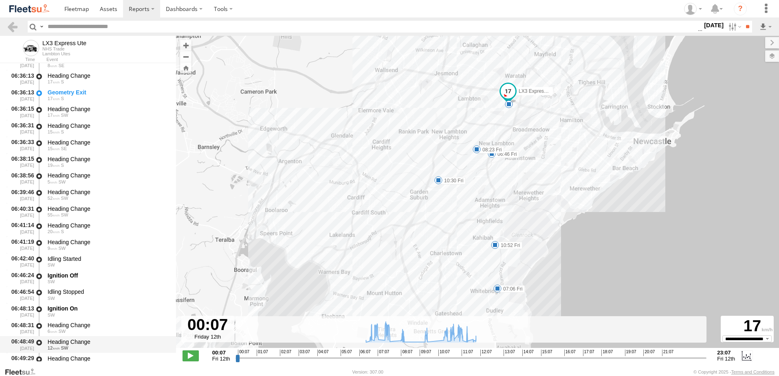
click at [64, 342] on div "Heading Change" at bounding box center [108, 342] width 121 height 7
click at [15, 25] on link at bounding box center [13, 27] width 12 height 12
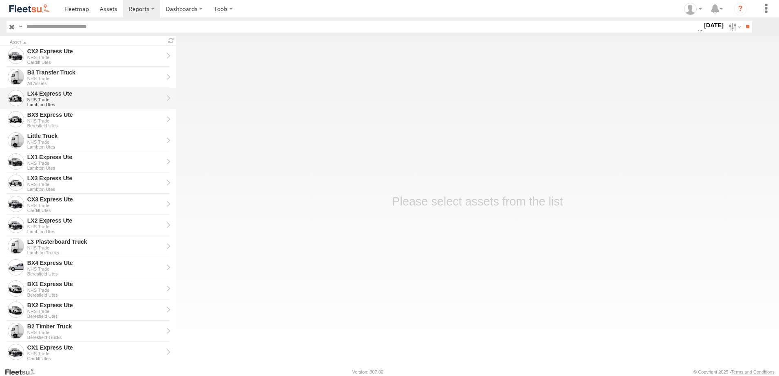
click at [40, 96] on div "LX4 Express Ute" at bounding box center [95, 93] width 136 height 7
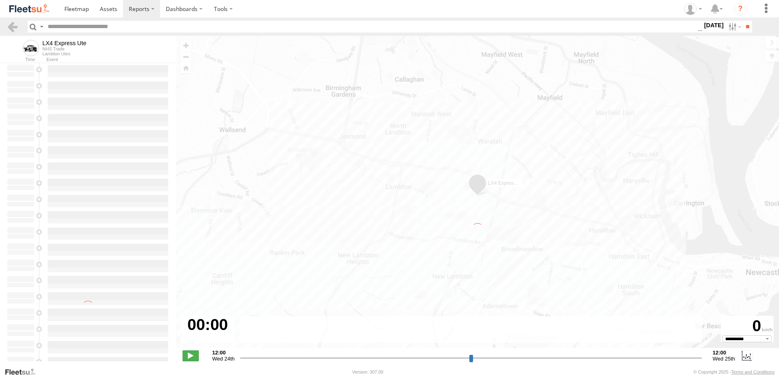
type input "**********"
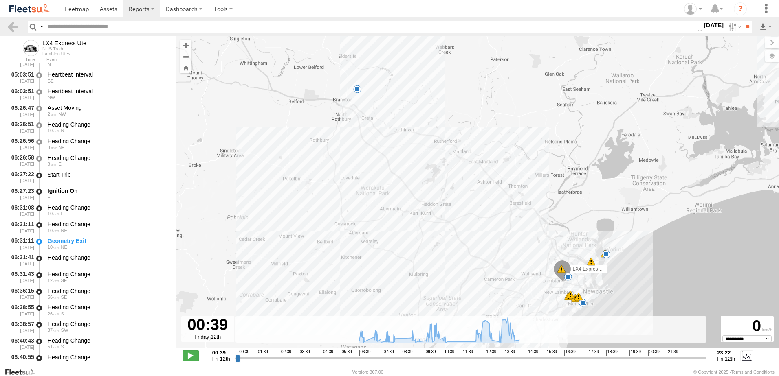
scroll to position [204, 0]
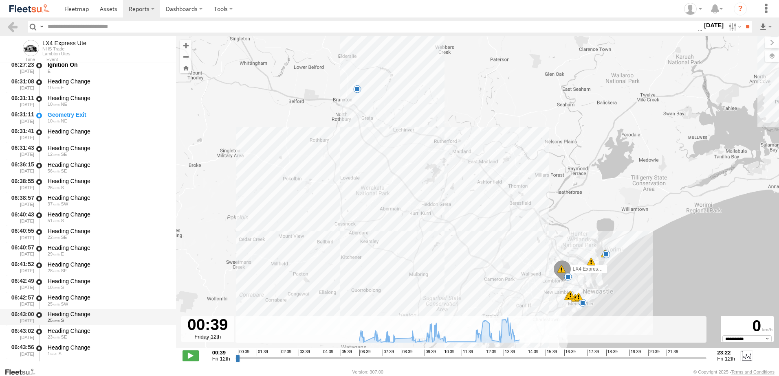
click at [74, 315] on div "Heading Change" at bounding box center [108, 314] width 121 height 7
click at [14, 26] on link at bounding box center [13, 27] width 12 height 12
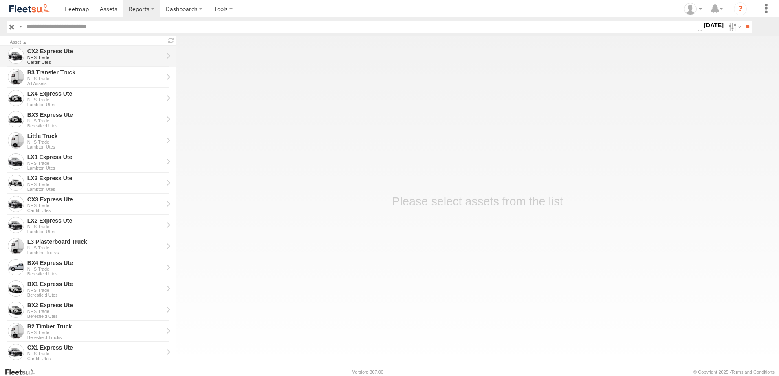
click at [51, 51] on div "CX2 Express Ute" at bounding box center [95, 51] width 136 height 7
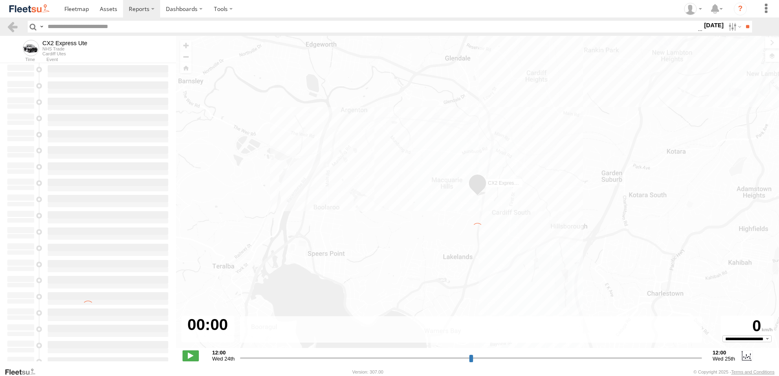
type input "**********"
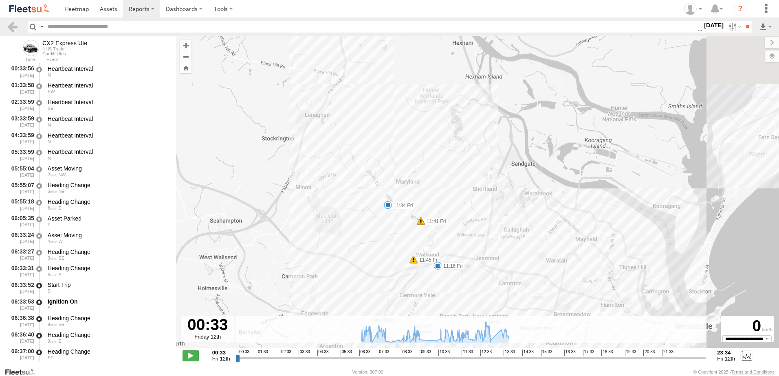
drag, startPoint x: 503, startPoint y: 92, endPoint x: 471, endPoint y: 307, distance: 216.9
click at [471, 307] on div "CX2 Express Ute 07:12 Fri 07:25 Fri 07:37 Fri 09:21 Fri 09:28 Fri 11:16 Fri 11:…" at bounding box center [477, 196] width 603 height 321
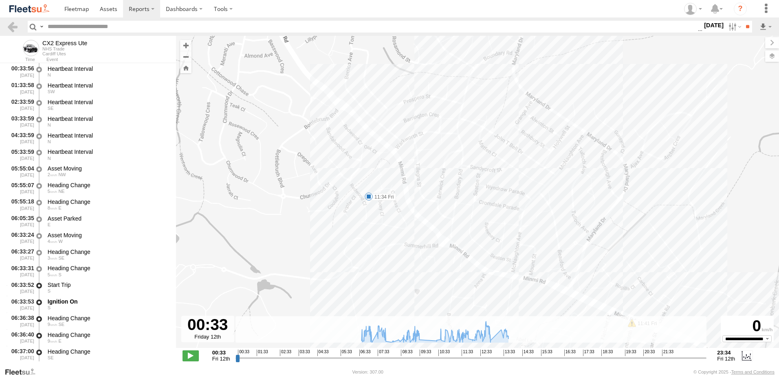
click at [384, 197] on label "11:34 Fri" at bounding box center [382, 196] width 27 height 7
click at [350, 222] on div "CX2 Express Ute 07:12 Fri 07:25 Fri 07:37 Fri 09:21 Fri 09:28 Fri 11:16 Fri 11:…" at bounding box center [477, 196] width 603 height 321
click at [702, 24] on label "[DATE]" at bounding box center [713, 25] width 23 height 9
click at [0, 0] on label at bounding box center [0, 0] width 0 height 0
click at [745, 28] on input "**" at bounding box center [747, 27] width 9 height 12
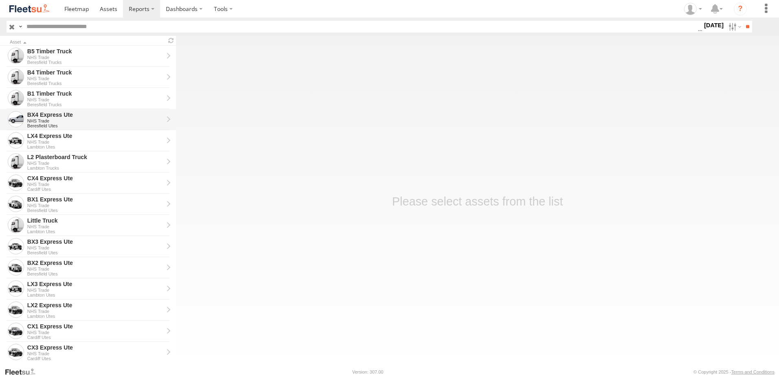
click at [40, 116] on div "BX4 Express Ute" at bounding box center [95, 114] width 136 height 7
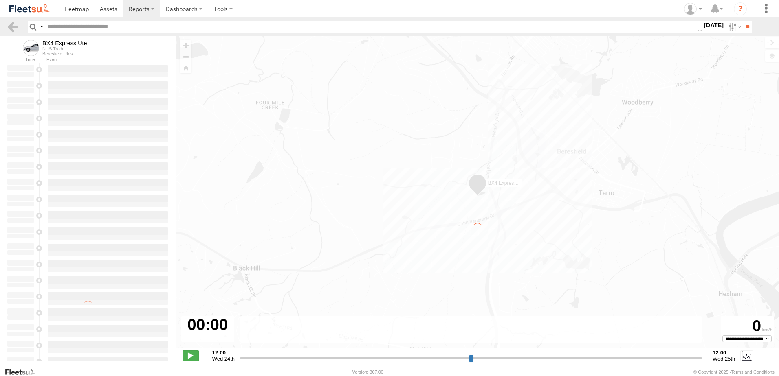
type input "**********"
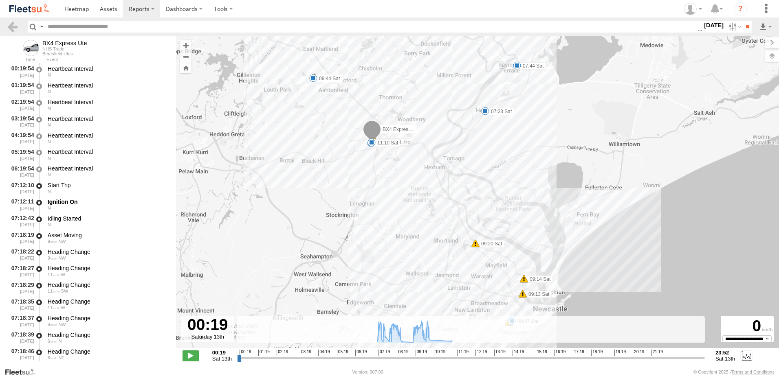
drag, startPoint x: 512, startPoint y: 254, endPoint x: 523, endPoint y: 115, distance: 139.4
click at [523, 115] on div "BX4 Express Ute 07:33 Sat 07:44 Sat 08:32 Sat 08:37 Sat 09:08 Sat 09:13 Sat 09:…" at bounding box center [477, 196] width 603 height 321
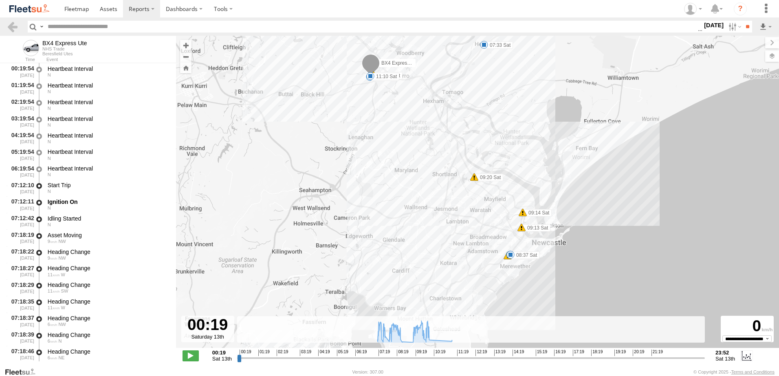
drag, startPoint x: 556, startPoint y: 262, endPoint x: 555, endPoint y: 209, distance: 53.4
click at [556, 209] on div "BX4 Express Ute 07:33 Sat 07:44 Sat 08:32 Sat 08:37 Sat 09:08 Sat 09:13 Sat 09:…" at bounding box center [477, 196] width 603 height 321
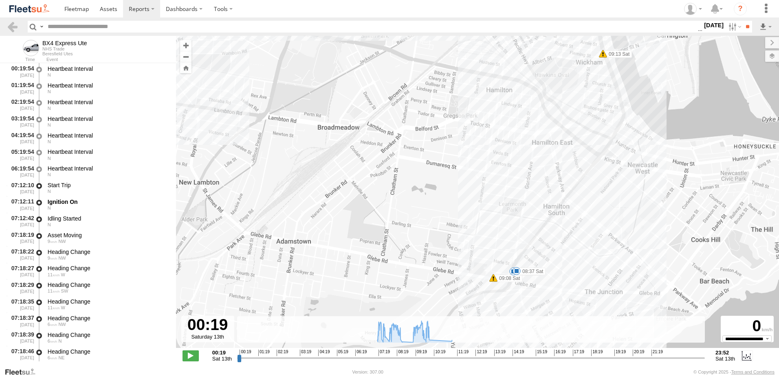
drag, startPoint x: 443, startPoint y: 276, endPoint x: 571, endPoint y: 143, distance: 184.7
click at [571, 143] on div "BX4 Express Ute 07:33 Sat 07:44 Sat 08:32 Sat 08:37 Sat 09:08 Sat 09:13 Sat 09:…" at bounding box center [477, 196] width 603 height 321
click at [532, 273] on label "08:37 Sat" at bounding box center [531, 271] width 29 height 7
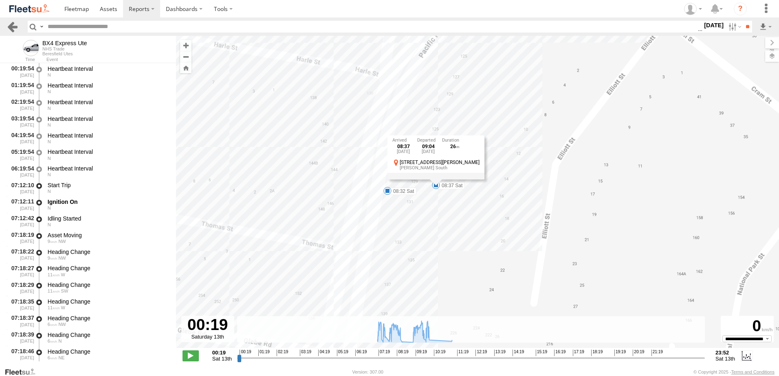
click at [13, 24] on link at bounding box center [13, 27] width 12 height 12
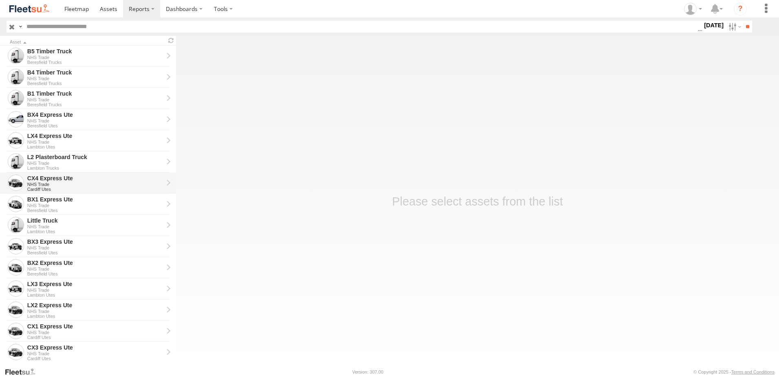
click at [43, 177] on div "CX4 Express Ute" at bounding box center [95, 178] width 136 height 7
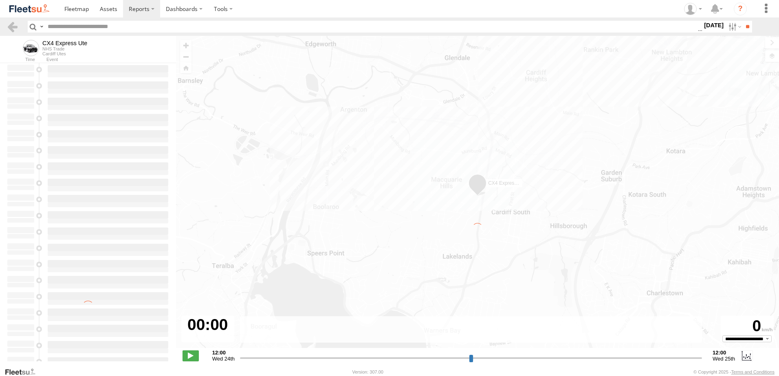
type input "**********"
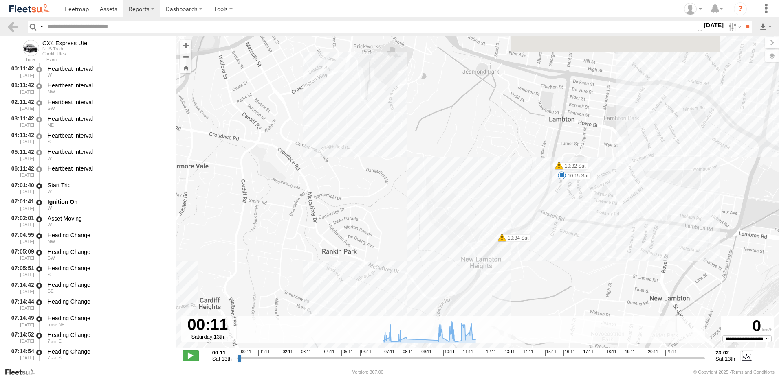
drag, startPoint x: 695, startPoint y: 118, endPoint x: 564, endPoint y: 244, distance: 181.5
click at [565, 245] on div "CX4 Express Ute 07:29 Sat 07:36 Sat 07:41 Sat 10:15 Sat 10:32 Sat 10:34 Sat 10:…" at bounding box center [477, 196] width 603 height 321
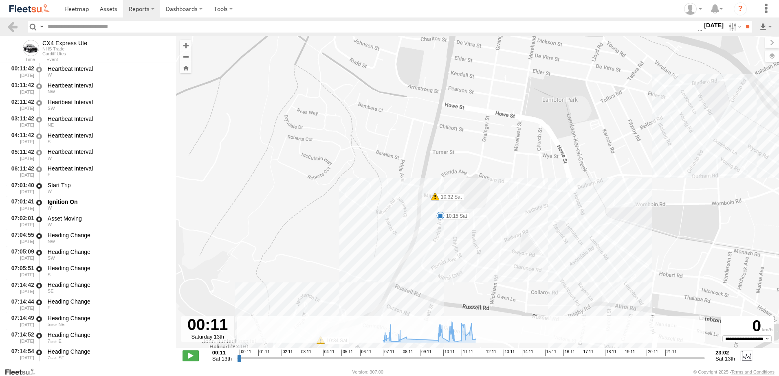
click at [453, 215] on label "10:15 Sat" at bounding box center [454, 216] width 29 height 7
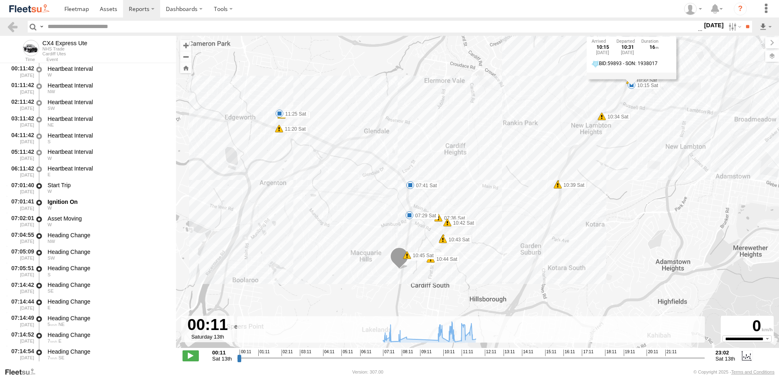
drag, startPoint x: 358, startPoint y: 248, endPoint x: 565, endPoint y: 127, distance: 239.8
click at [565, 127] on div "CX4 Express Ute 07:29 Sat 07:36 Sat 07:41 Sat 10:15 Sat 10:32 Sat 10:34 Sat 10:…" at bounding box center [477, 196] width 603 height 321
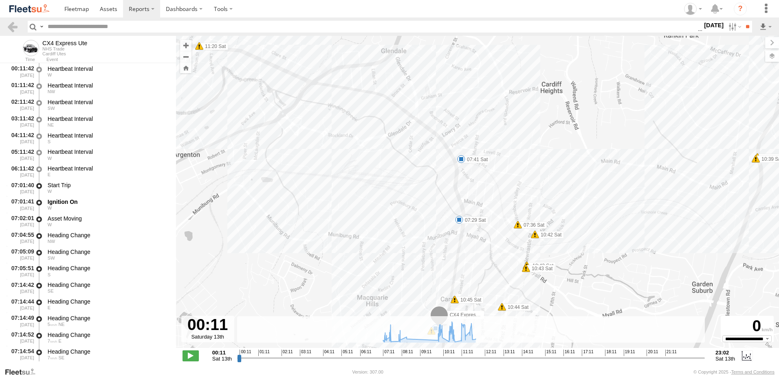
click at [469, 219] on label "07:29 Sat" at bounding box center [473, 220] width 29 height 7
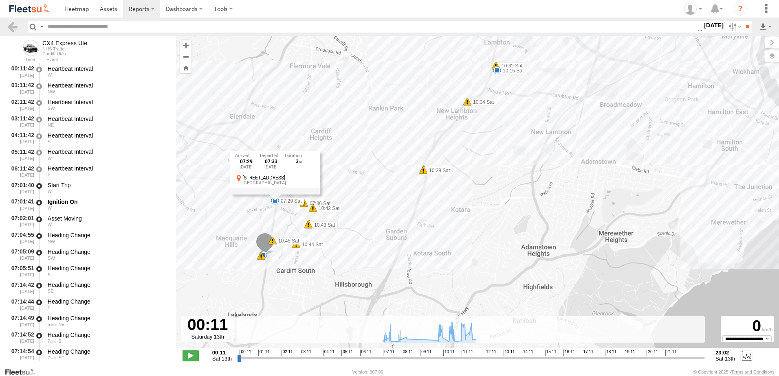
drag, startPoint x: 357, startPoint y: 262, endPoint x: 317, endPoint y: 227, distance: 54.0
click at [226, 229] on div "CX4 Express Ute 07:29 Sat 07:36 Sat 07:41 Sat 10:15 Sat 10:32 Sat 10:34 Sat 10:…" at bounding box center [477, 196] width 603 height 321
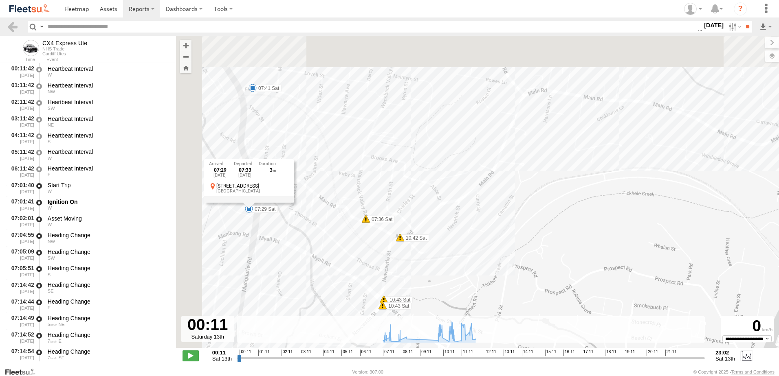
drag, startPoint x: 310, startPoint y: 132, endPoint x: 463, endPoint y: 246, distance: 190.6
click at [463, 249] on div "CX4 Express Ute 07:29 Sat 07:36 Sat 07:41 Sat 10:15 Sat 10:32 Sat 10:34 Sat 10:…" at bounding box center [477, 196] width 603 height 321
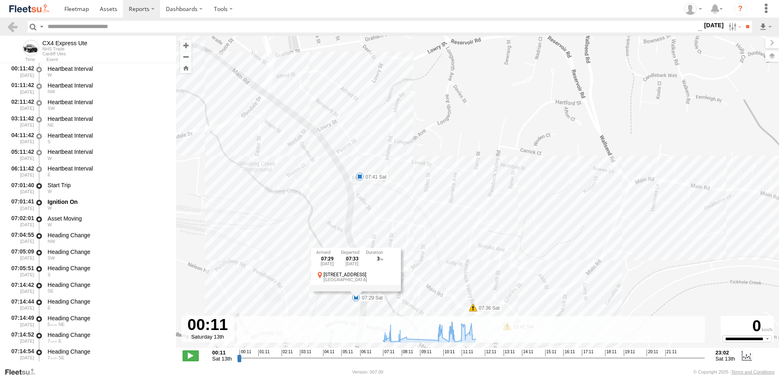
click at [371, 175] on label "07:41 Sat" at bounding box center [374, 177] width 29 height 7
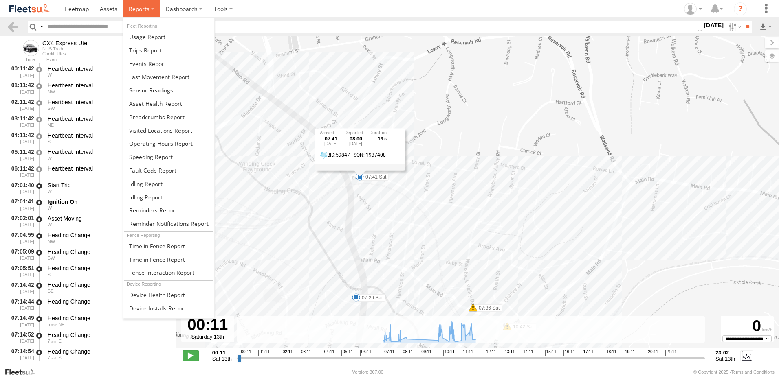
click at [143, 2] on label at bounding box center [141, 9] width 37 height 18
click at [161, 258] on span at bounding box center [157, 260] width 56 height 8
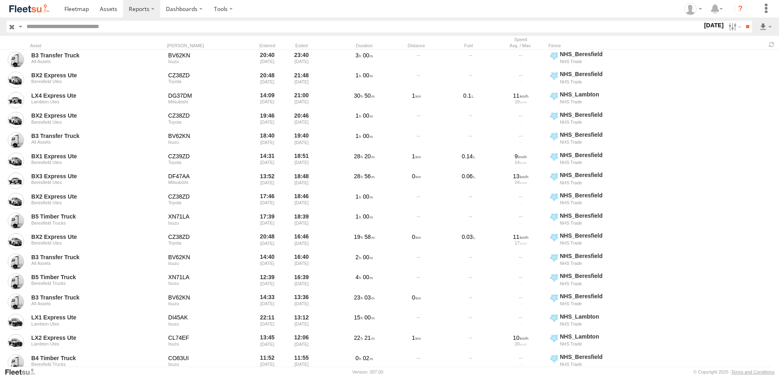
click at [703, 25] on label "13 Sep 25" at bounding box center [713, 25] width 23 height 9
click at [0, 0] on span "NHS_Beresfield" at bounding box center [0, 0] width 0 height 0
drag, startPoint x: 566, startPoint y: 235, endPoint x: 566, endPoint y: 240, distance: 5.3
click at [0, 0] on span "NHS_Cardiff" at bounding box center [0, 0] width 0 height 0
click at [0, 0] on span "NHS_Lambton" at bounding box center [0, 0] width 0 height 0
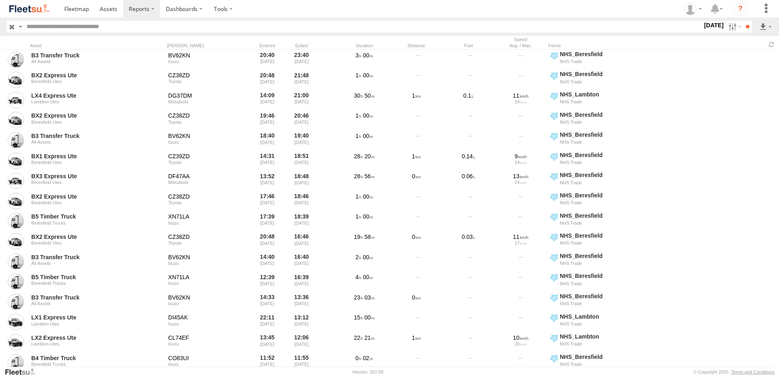
click at [0, 0] on label at bounding box center [0, 0] width 0 height 0
click at [746, 25] on input "**" at bounding box center [747, 27] width 9 height 12
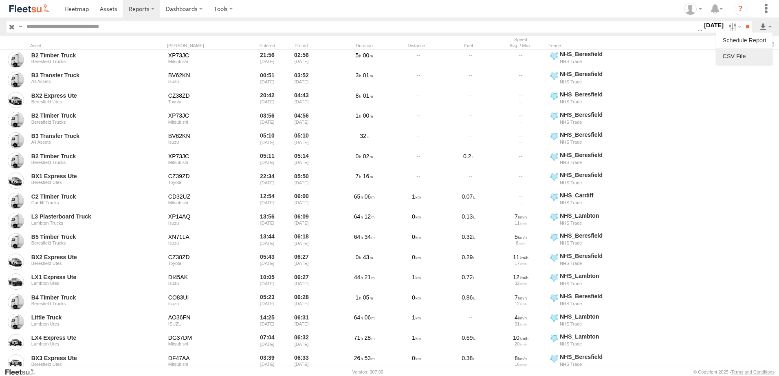
click at [730, 56] on link at bounding box center [744, 56] width 50 height 12
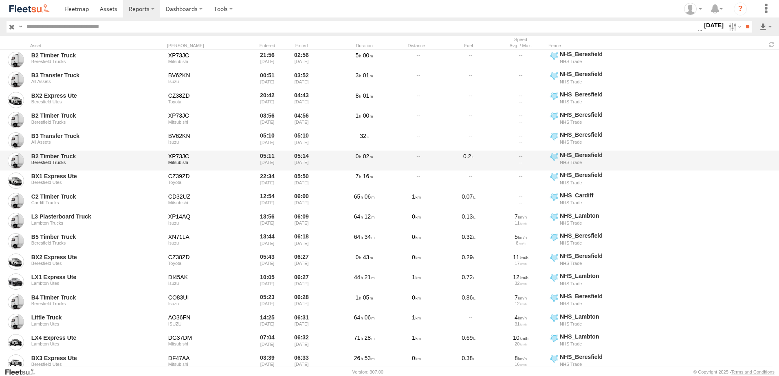
drag, startPoint x: 766, startPoint y: 162, endPoint x: 766, endPoint y: 157, distance: 4.9
click at [766, 159] on div "B2 Timber Truck Beresfield Trucks XP73JC Mitsubishi 05:11 08/09/2025 05:14 08/0…" at bounding box center [389, 161] width 779 height 20
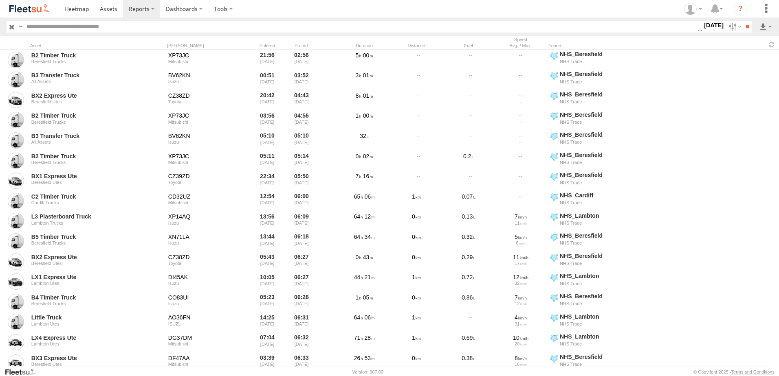
click at [706, 24] on label "[DATE]" at bounding box center [713, 25] width 23 height 9
click at [0, 0] on label at bounding box center [0, 0] width 0 height 0
click at [747, 27] on input "**" at bounding box center [747, 27] width 9 height 12
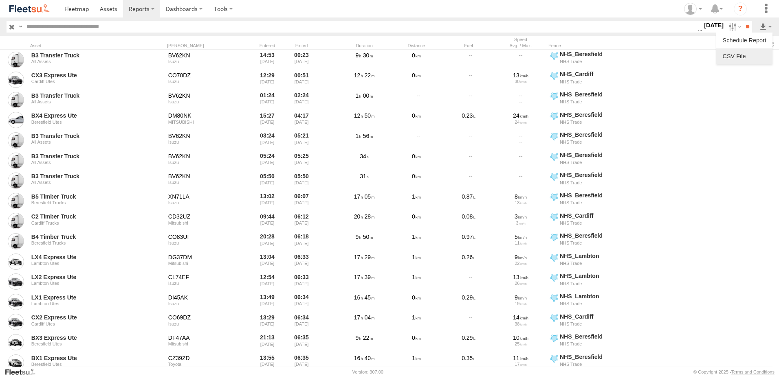
click at [731, 56] on link at bounding box center [744, 56] width 50 height 12
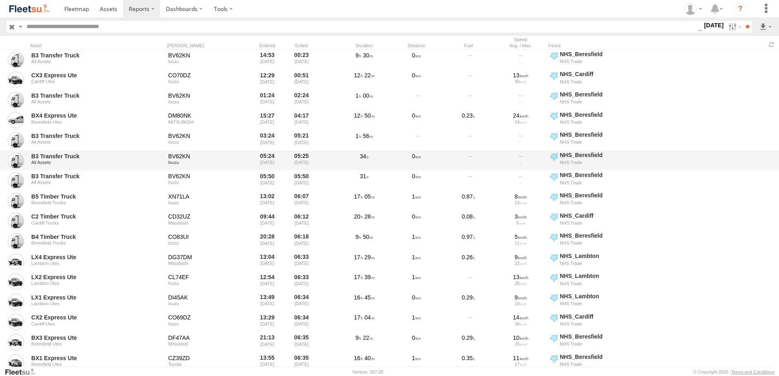
drag, startPoint x: 712, startPoint y: 171, endPoint x: 712, endPoint y: 157, distance: 14.3
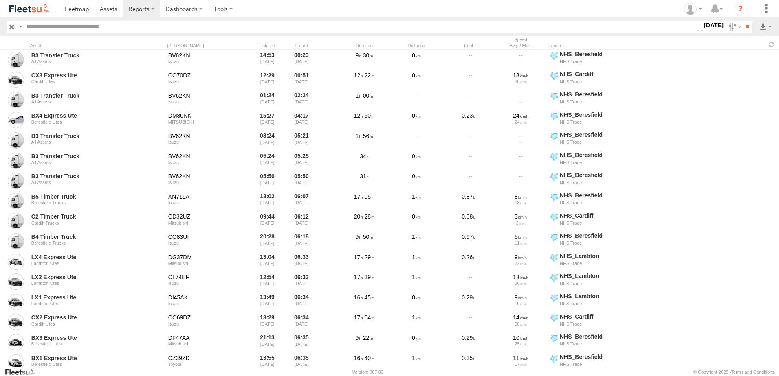
drag, startPoint x: 712, startPoint y: 157, endPoint x: 706, endPoint y: 25, distance: 131.7
click at [706, 25] on label "9 Sep 25" at bounding box center [713, 25] width 23 height 9
click at [0, 0] on label at bounding box center [0, 0] width 0 height 0
click at [745, 24] on input "**" at bounding box center [747, 27] width 9 height 12
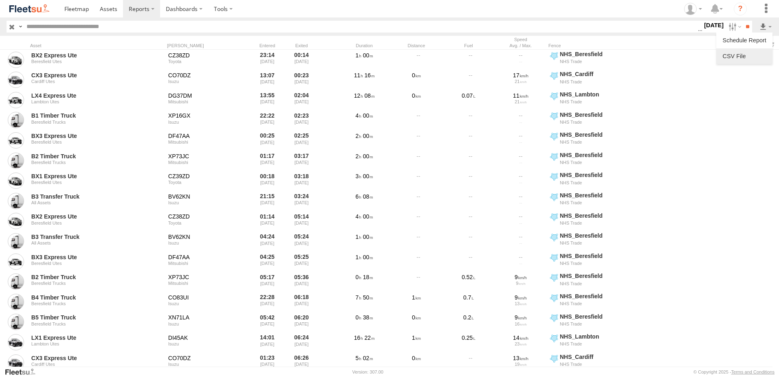
click at [730, 53] on link at bounding box center [744, 56] width 50 height 12
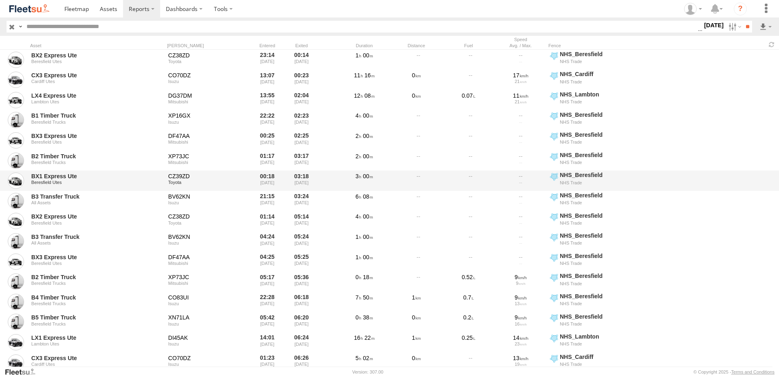
click at [719, 182] on div "BX1 Express Ute Beresfield Utes CZ39ZD Toyota 00:18 10/09/2025 03:18 10/09/2025…" at bounding box center [389, 181] width 779 height 20
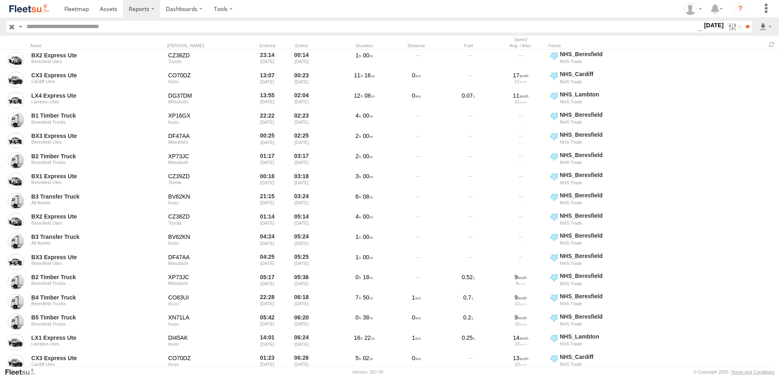
click at [702, 24] on label "10 Sep 25" at bounding box center [713, 25] width 23 height 9
click at [0, 0] on label at bounding box center [0, 0] width 0 height 0
click at [747, 25] on input "**" at bounding box center [747, 27] width 9 height 12
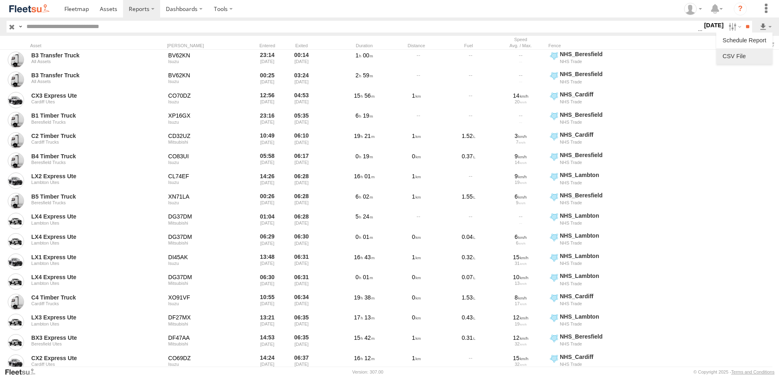
click at [733, 56] on link at bounding box center [744, 56] width 50 height 12
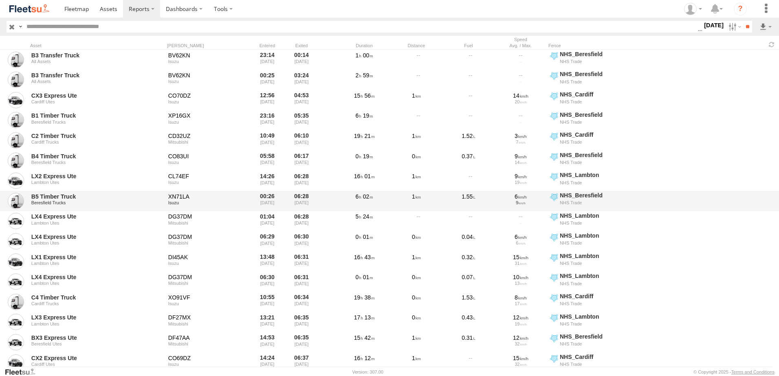
click at [753, 196] on div "B5 Timber Truck Beresfield Trucks XN71LA Isuzu 00:26 11/09/2025 06:28 11/09/202…" at bounding box center [389, 201] width 779 height 20
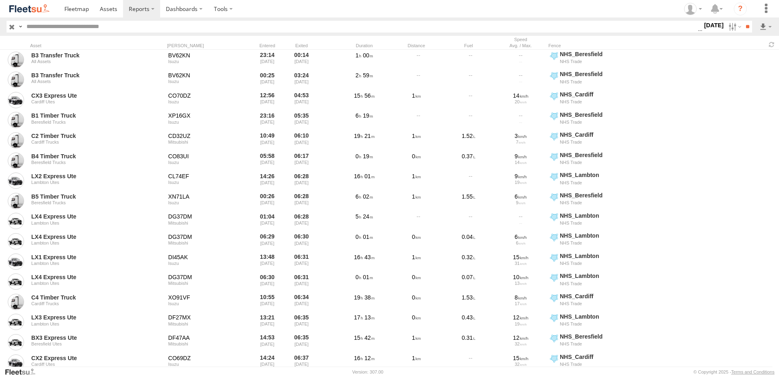
click at [707, 24] on label "11 Sep 25" at bounding box center [713, 25] width 23 height 9
click at [0, 0] on label at bounding box center [0, 0] width 0 height 0
click at [747, 26] on input "**" at bounding box center [747, 27] width 9 height 12
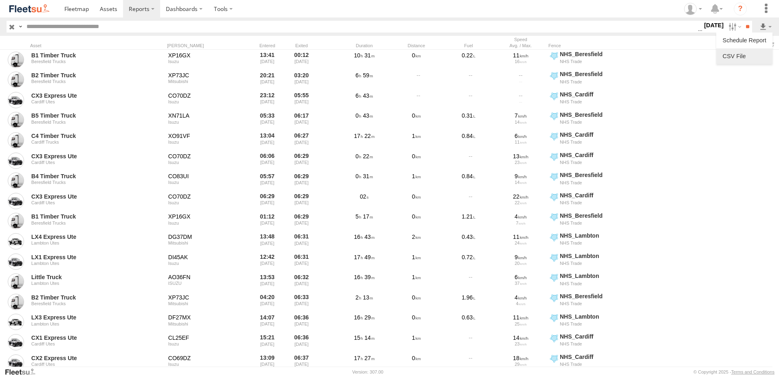
click at [730, 54] on link at bounding box center [744, 56] width 50 height 12
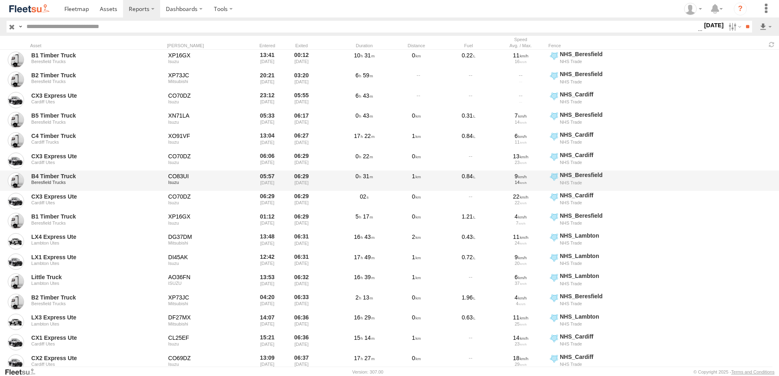
drag, startPoint x: 684, startPoint y: 243, endPoint x: 703, endPoint y: 184, distance: 61.8
click at [684, 243] on span "NHS Trade" at bounding box center [625, 243] width 130 height 6
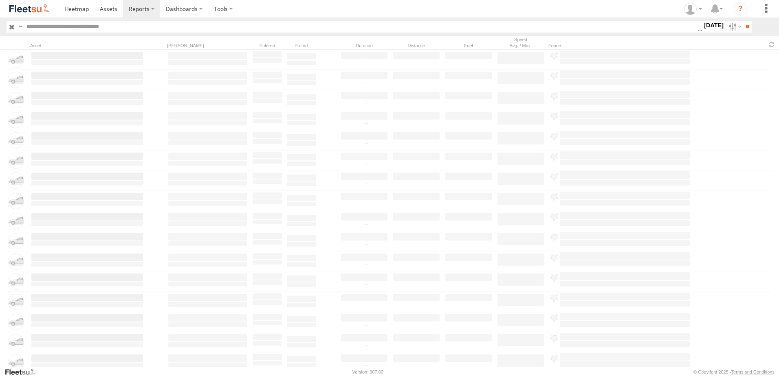
click at [702, 23] on label "[DATE]" at bounding box center [713, 25] width 23 height 9
click at [0, 0] on label at bounding box center [0, 0] width 0 height 0
click at [744, 28] on input "**" at bounding box center [747, 27] width 9 height 12
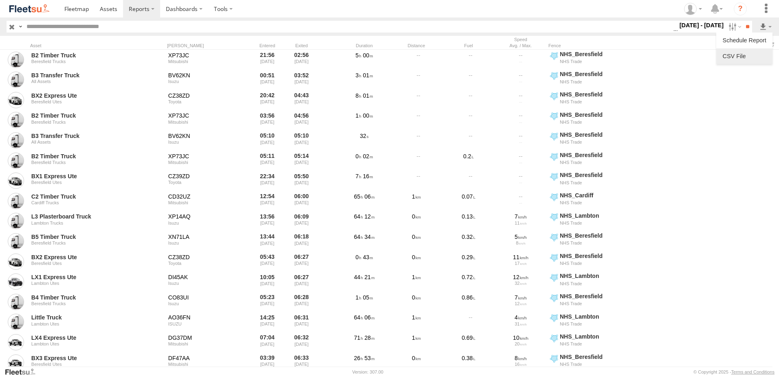
click at [730, 55] on link at bounding box center [744, 56] width 50 height 12
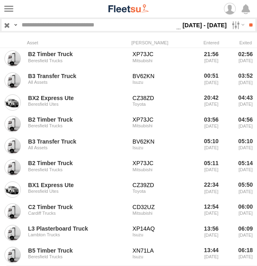
drag, startPoint x: 212, startPoint y: 48, endPoint x: 202, endPoint y: 48, distance: 9.8
